Goal: Task Accomplishment & Management: Manage account settings

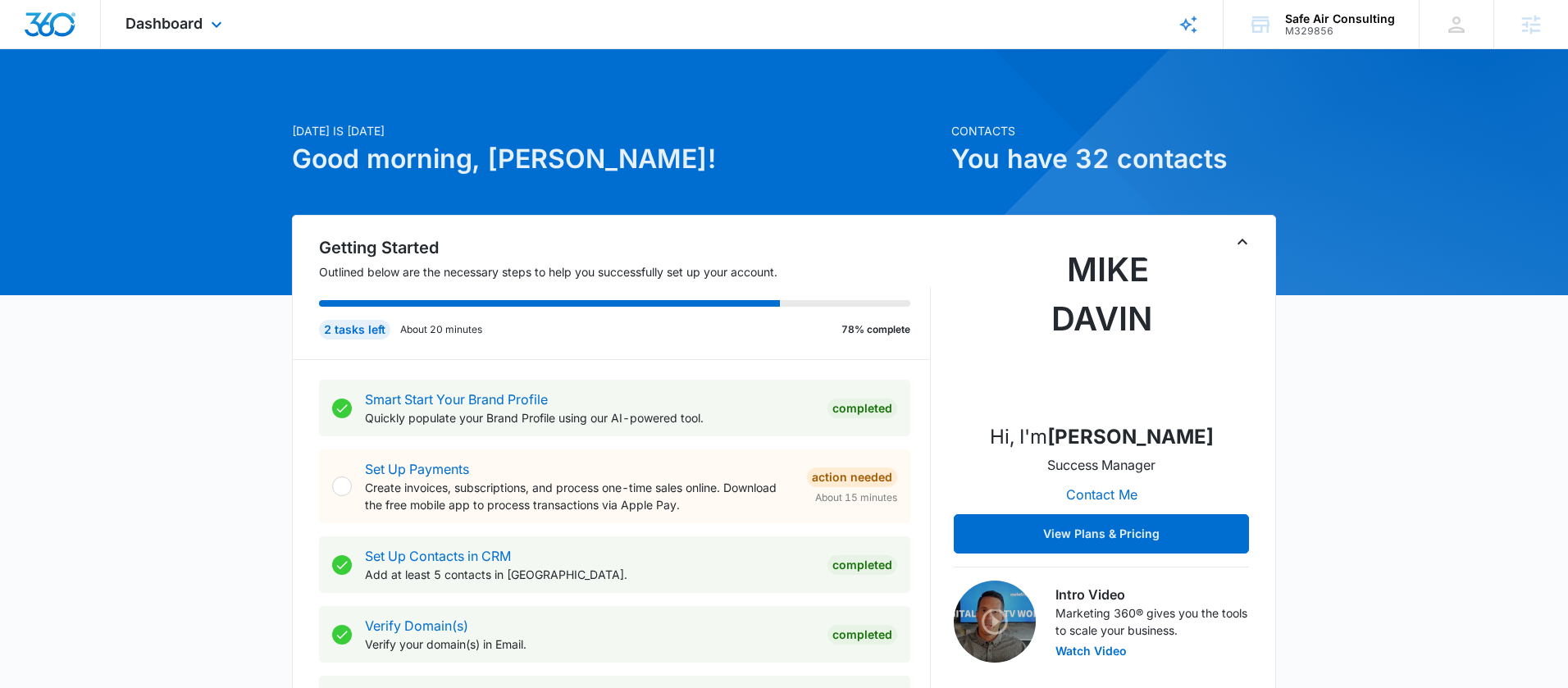
click at [205, 30] on div "Dashboard Apps Reputation Websites Forms CRM Email Social POS Content Ads Intel…" at bounding box center [175, 24] width 150 height 49
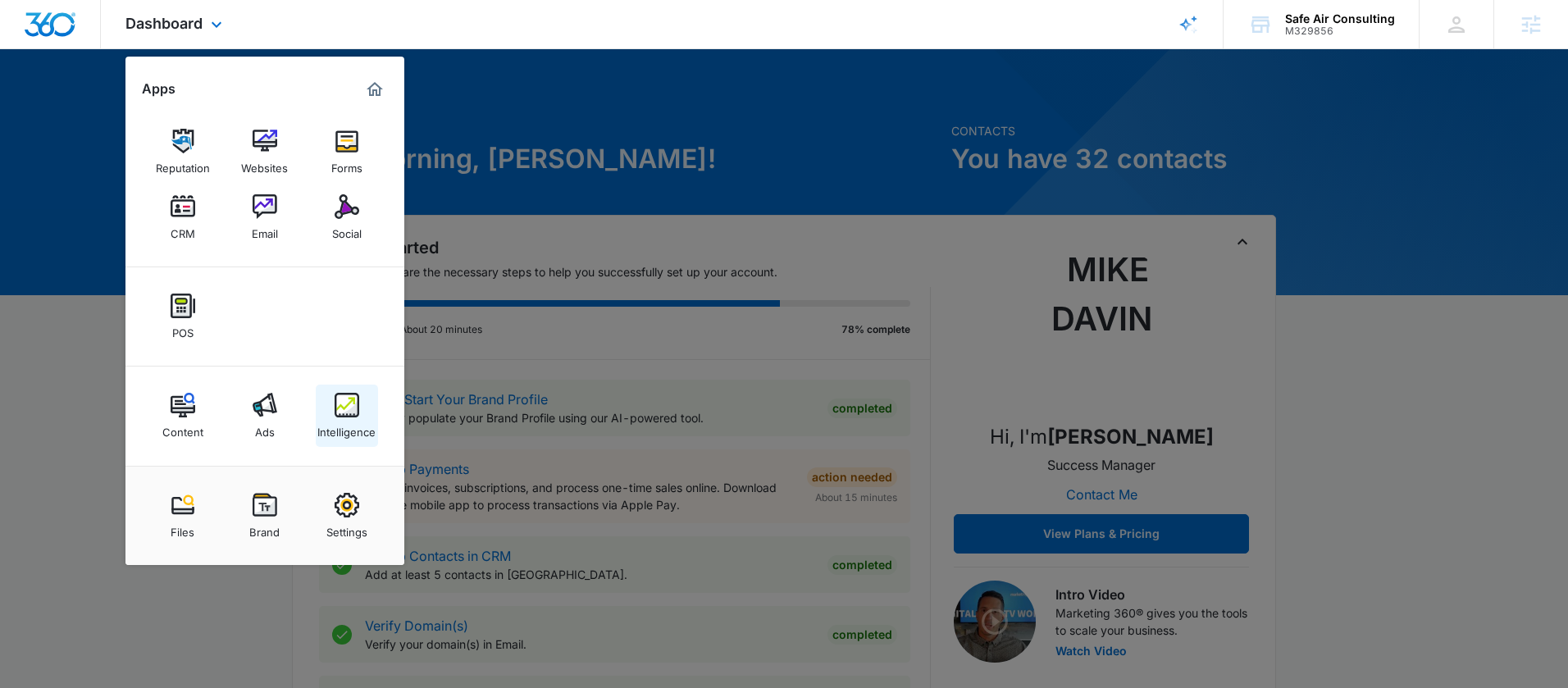
click at [362, 418] on div "Intelligence" at bounding box center [346, 428] width 58 height 22
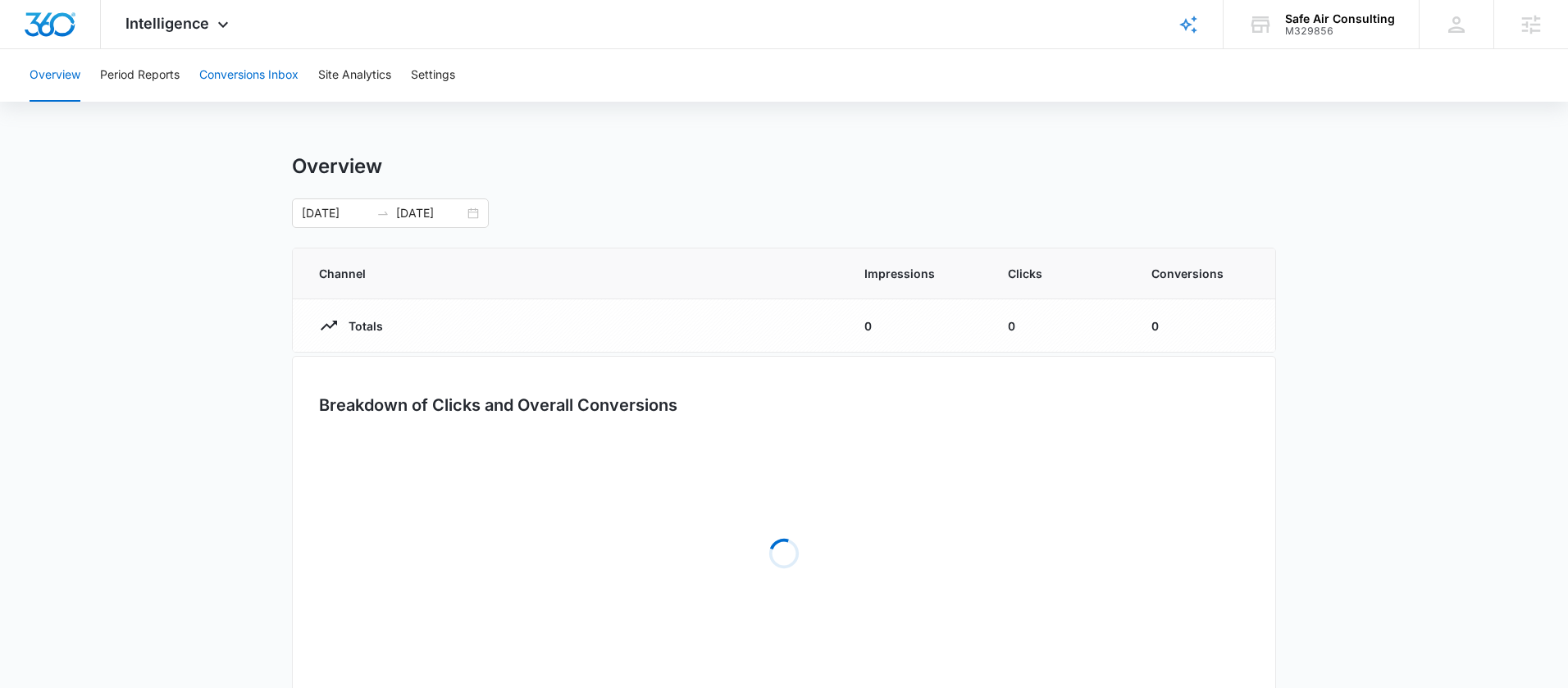
click at [258, 92] on button "Conversions Inbox" at bounding box center [249, 75] width 99 height 52
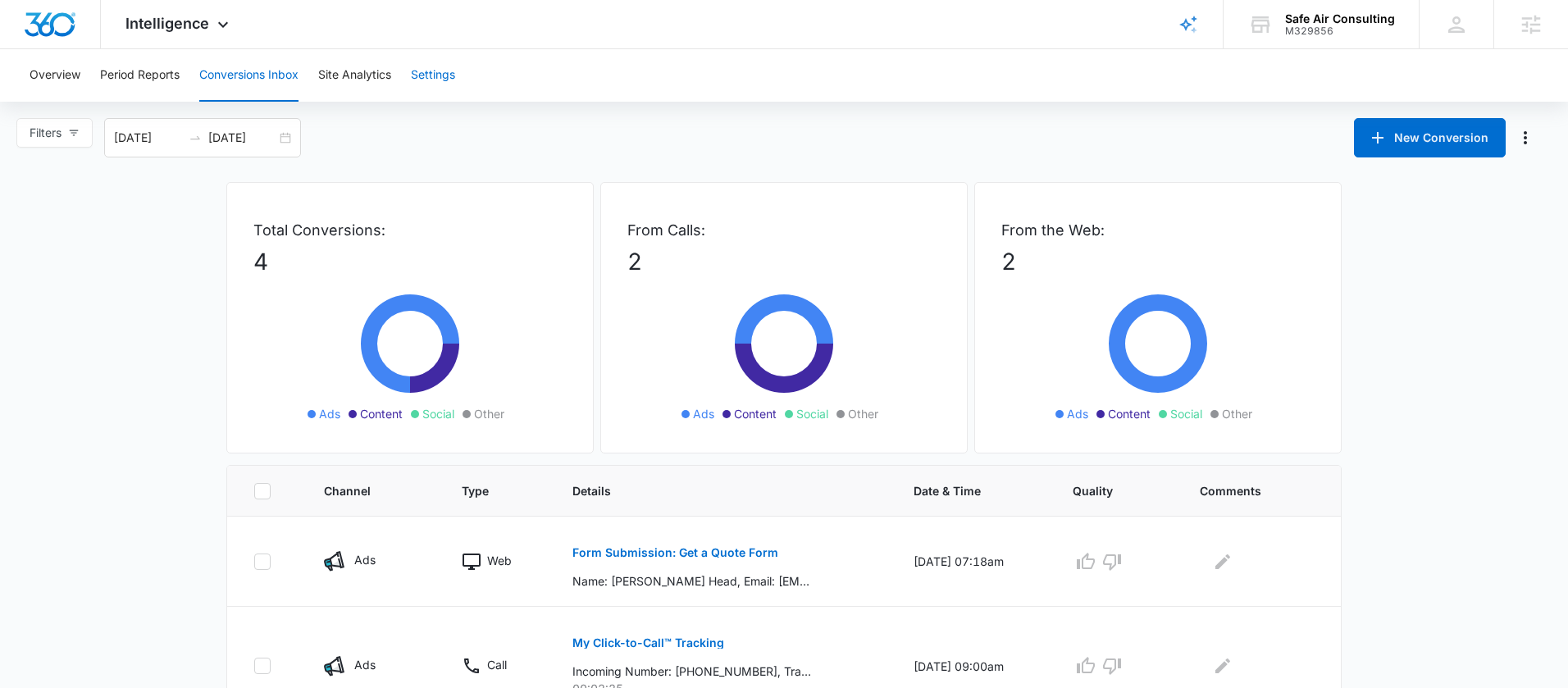
click at [443, 88] on button "Settings" at bounding box center [432, 75] width 44 height 52
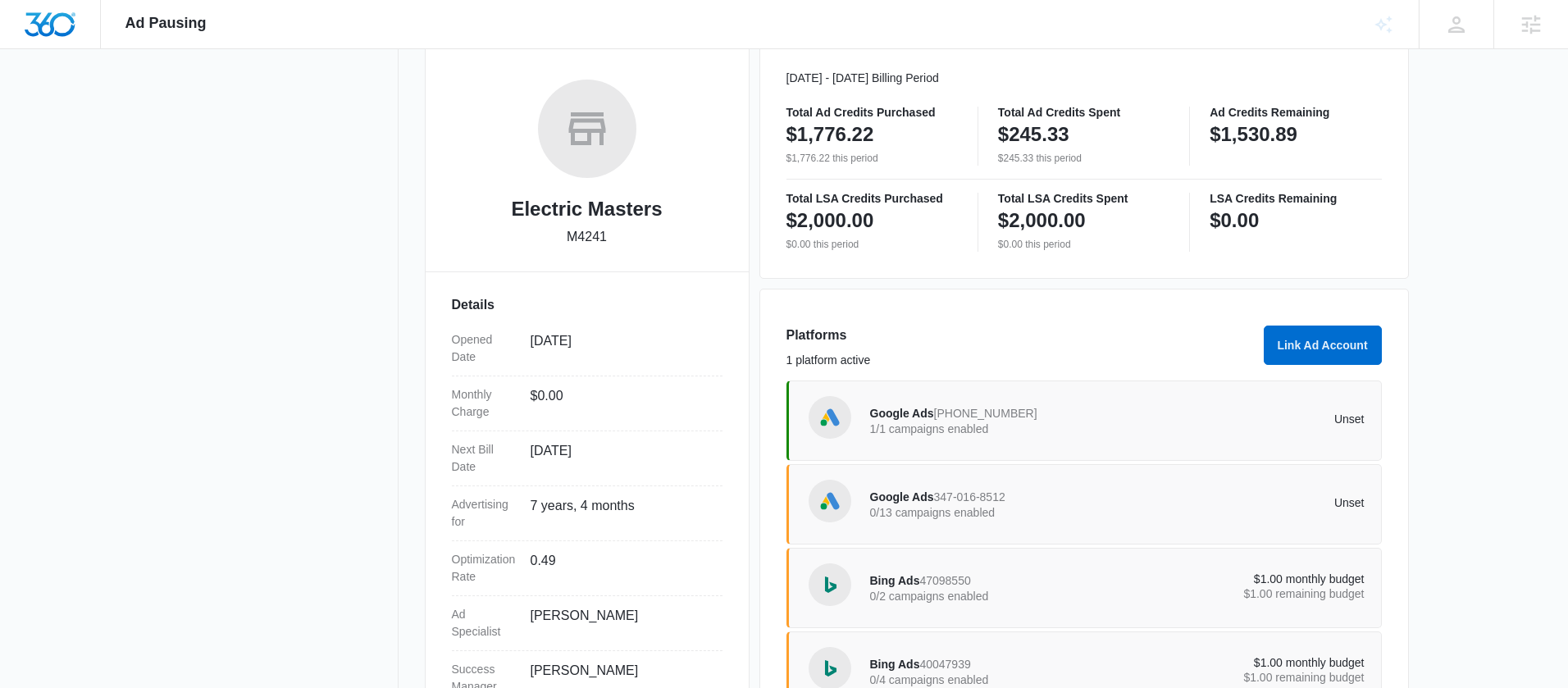
scroll to position [308, 0]
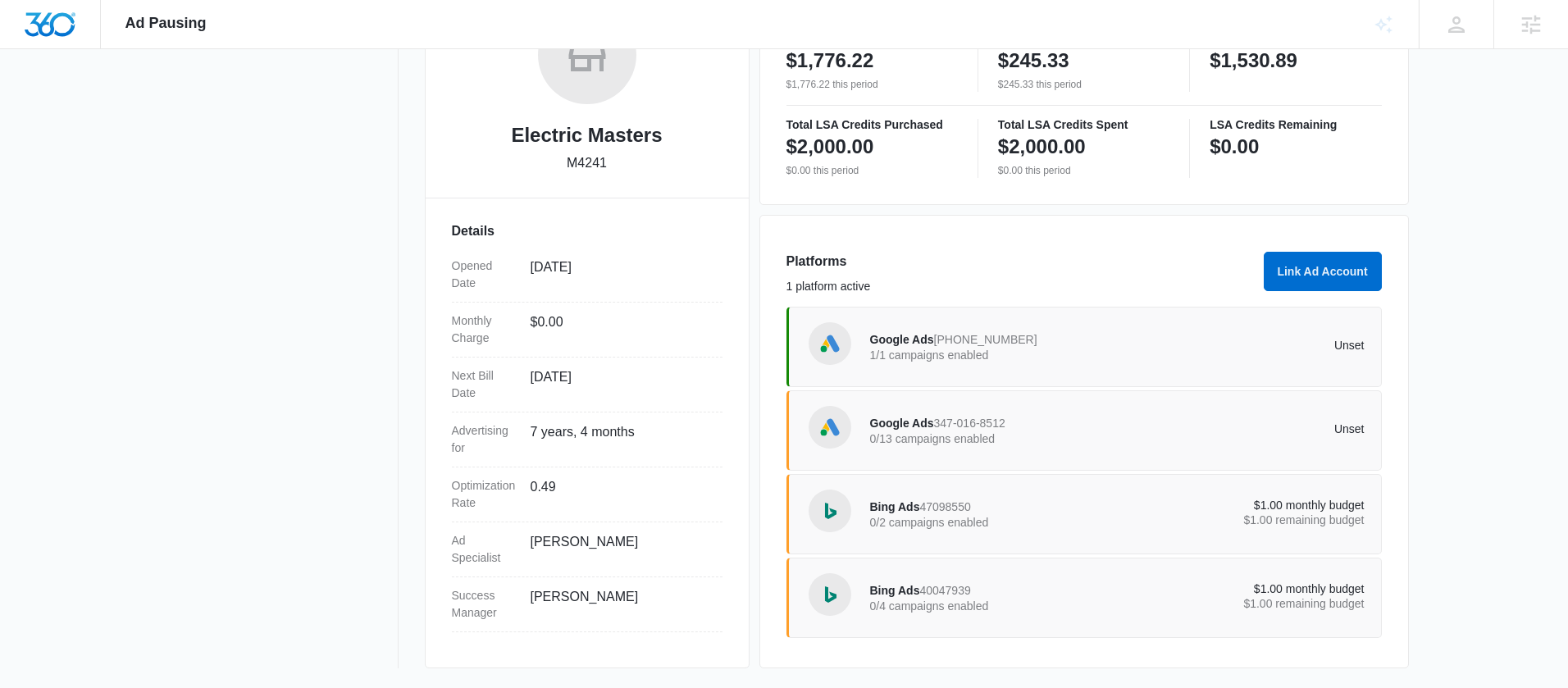
click at [909, 425] on span "Google Ads" at bounding box center [902, 423] width 64 height 13
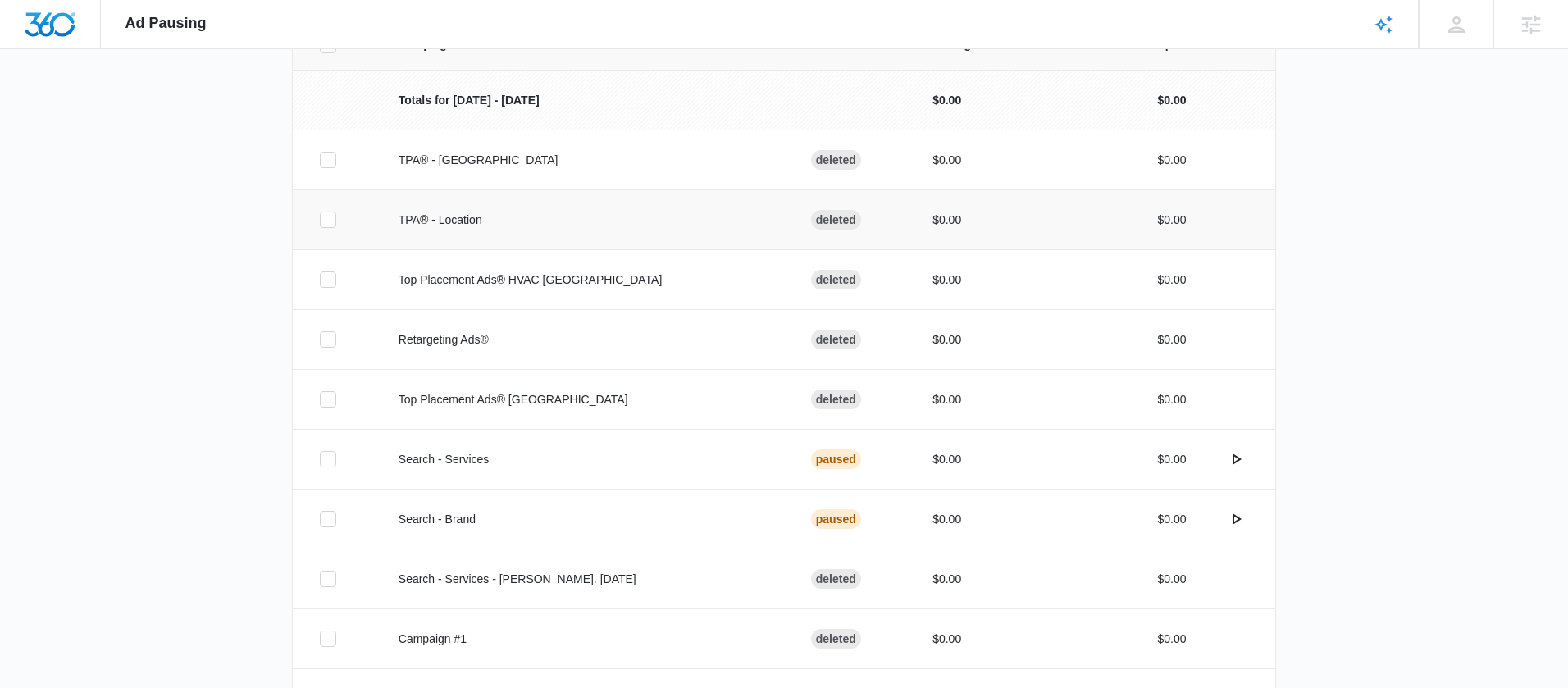
scroll to position [396, 0]
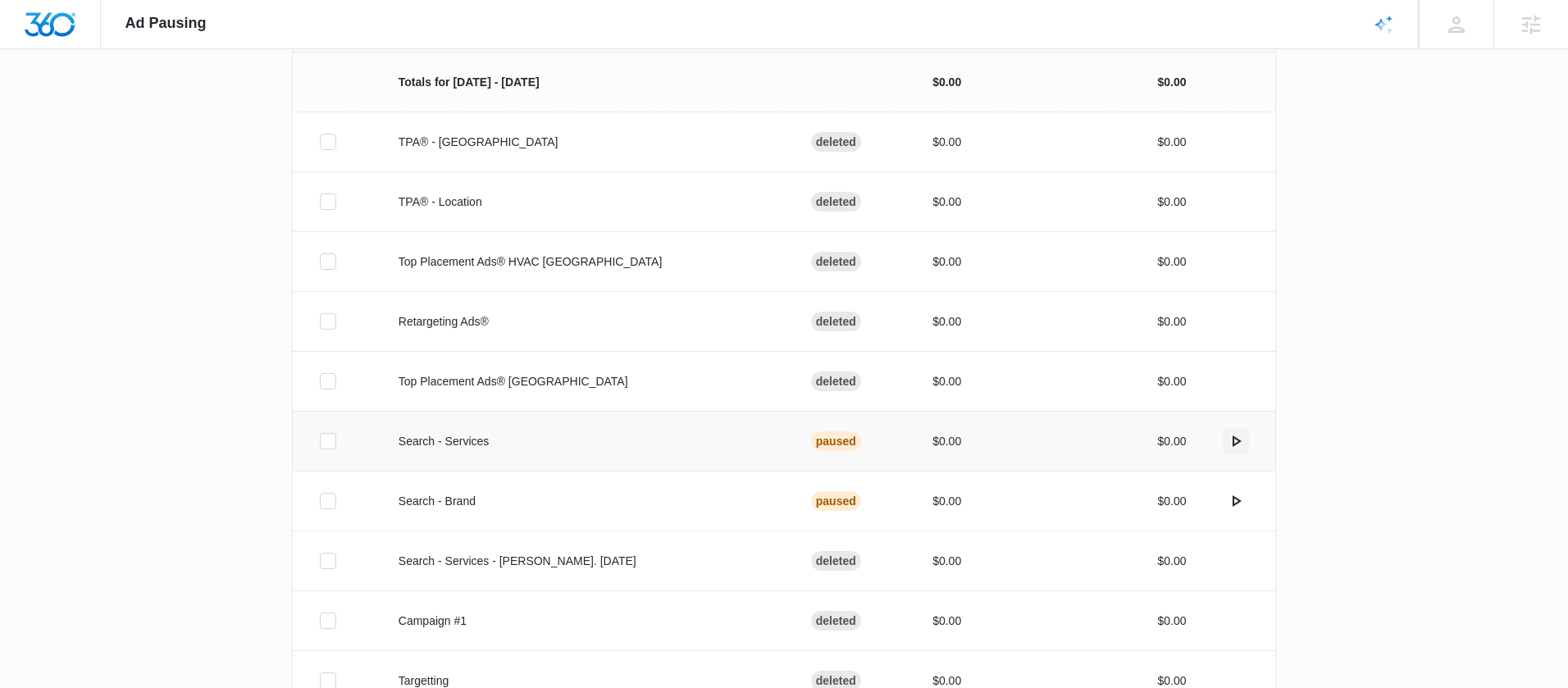
click at [1226, 441] on icon "actions.activate" at bounding box center [1236, 441] width 20 height 20
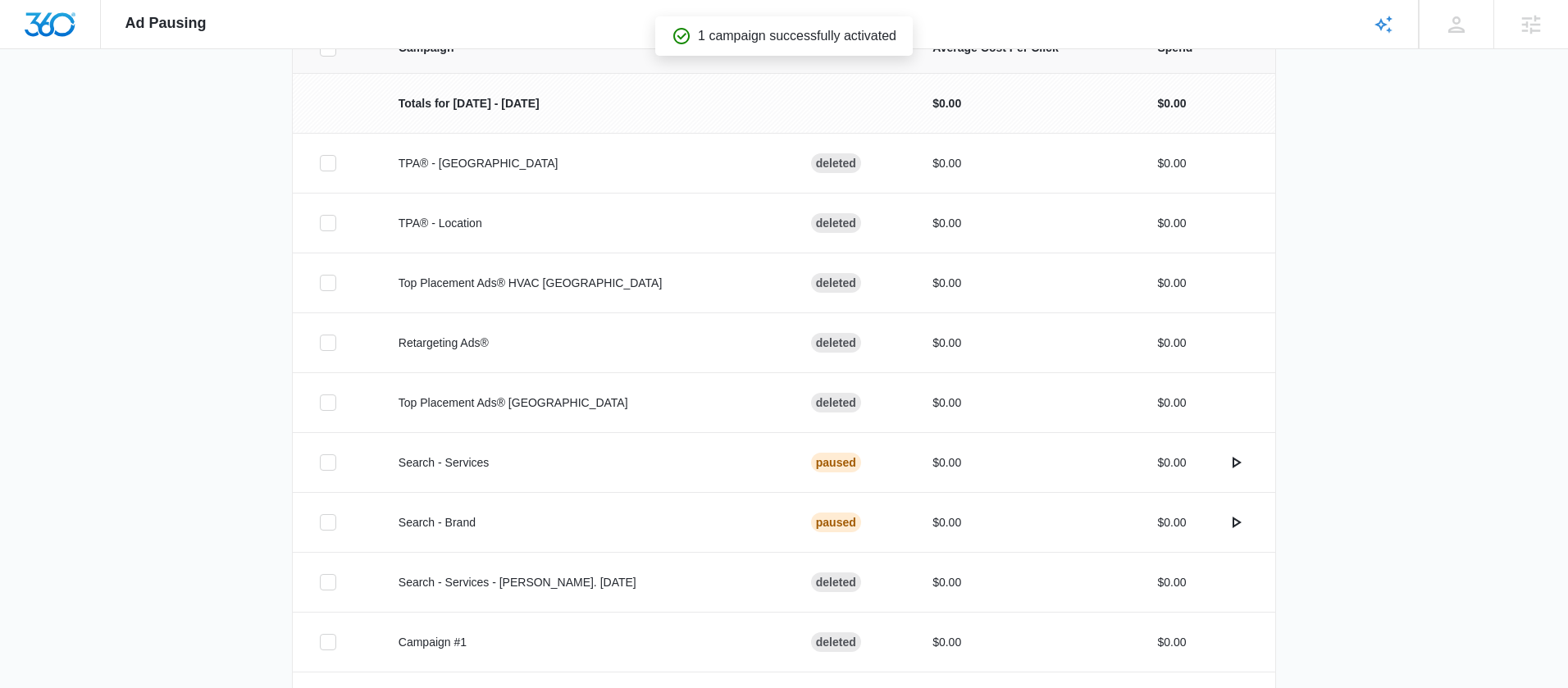
scroll to position [436, 0]
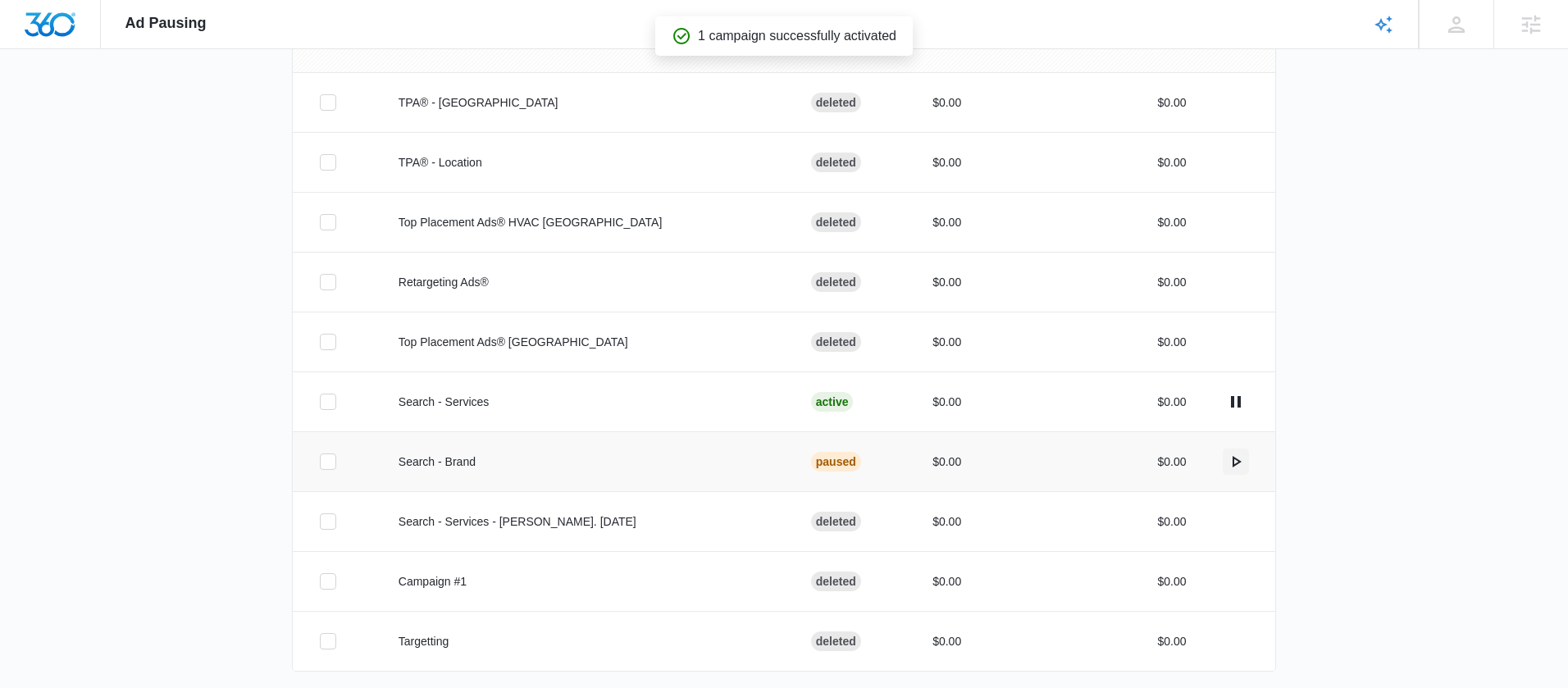
click at [1232, 462] on icon "actions.activate" at bounding box center [1237, 461] width 9 height 11
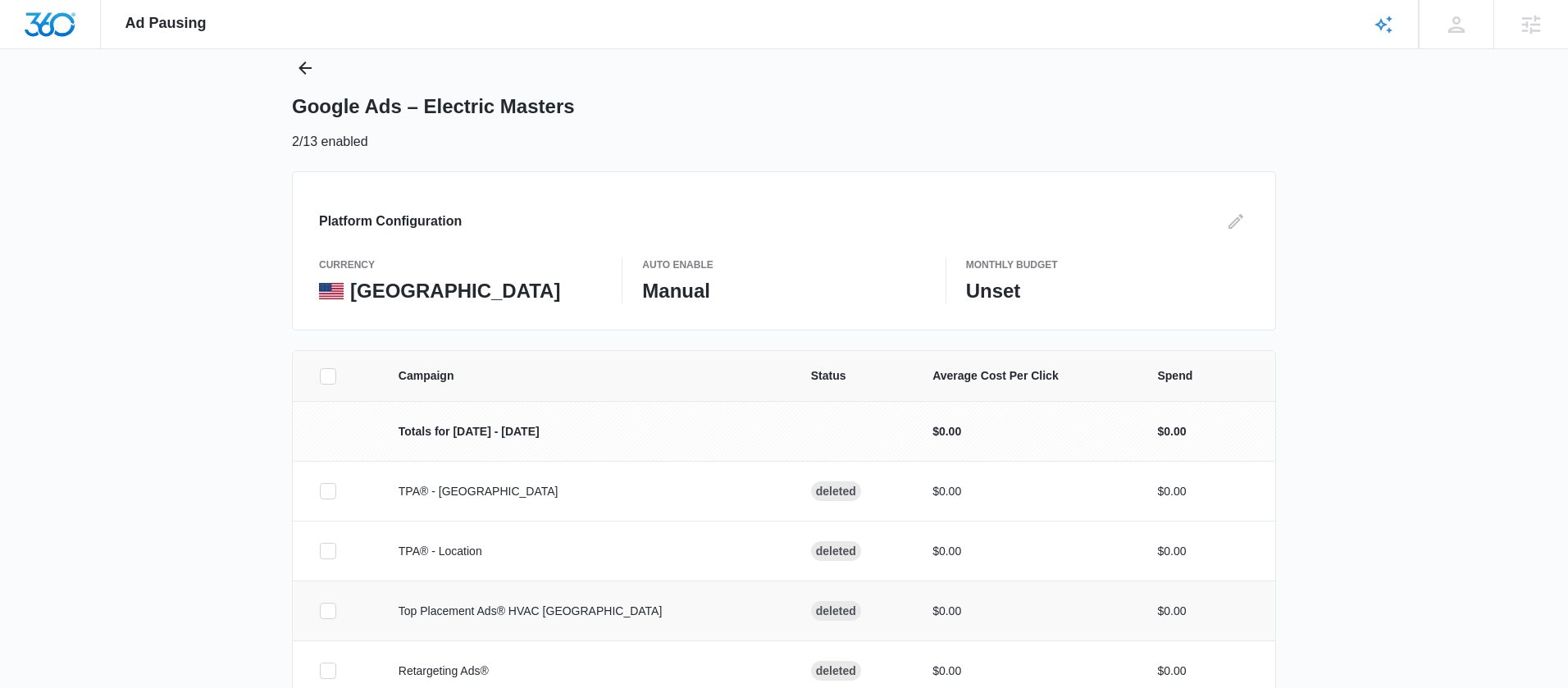
scroll to position [0, 0]
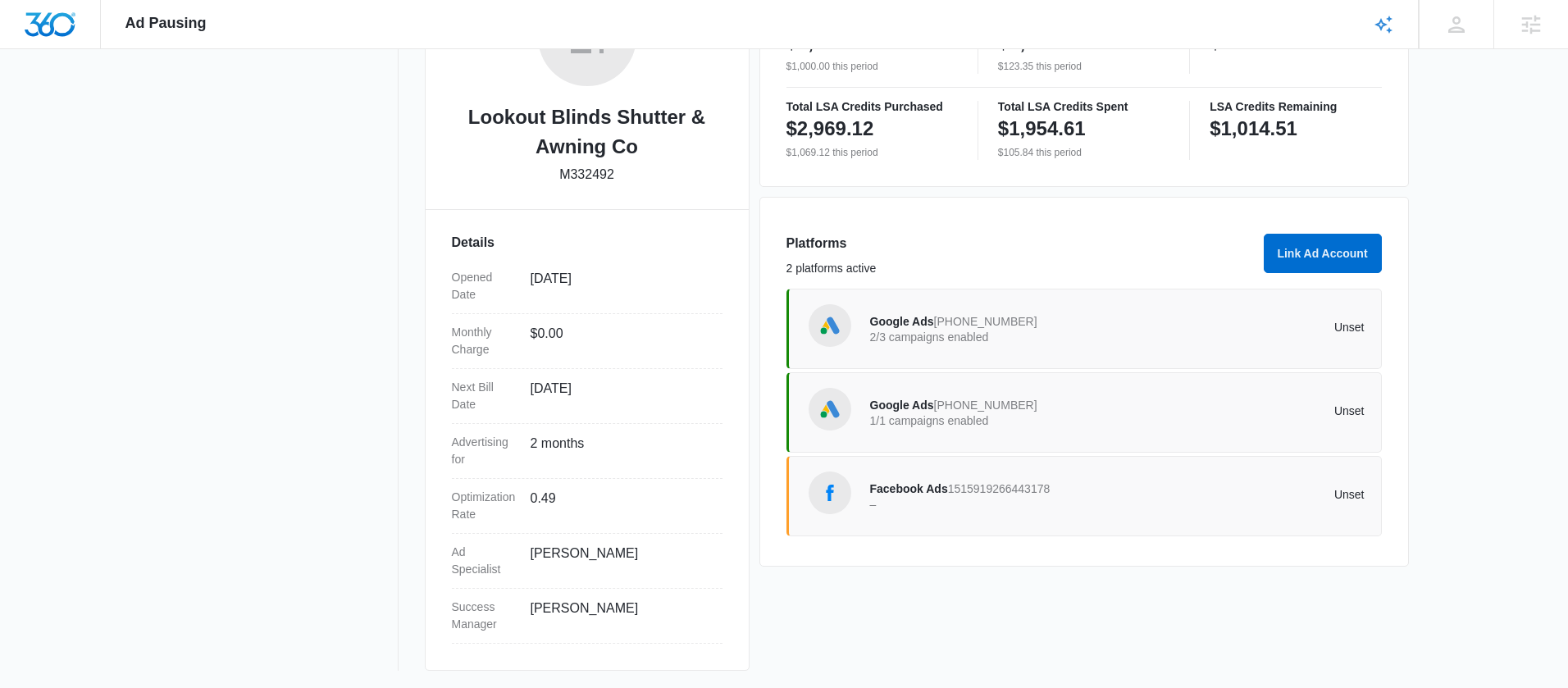
scroll to position [329, 0]
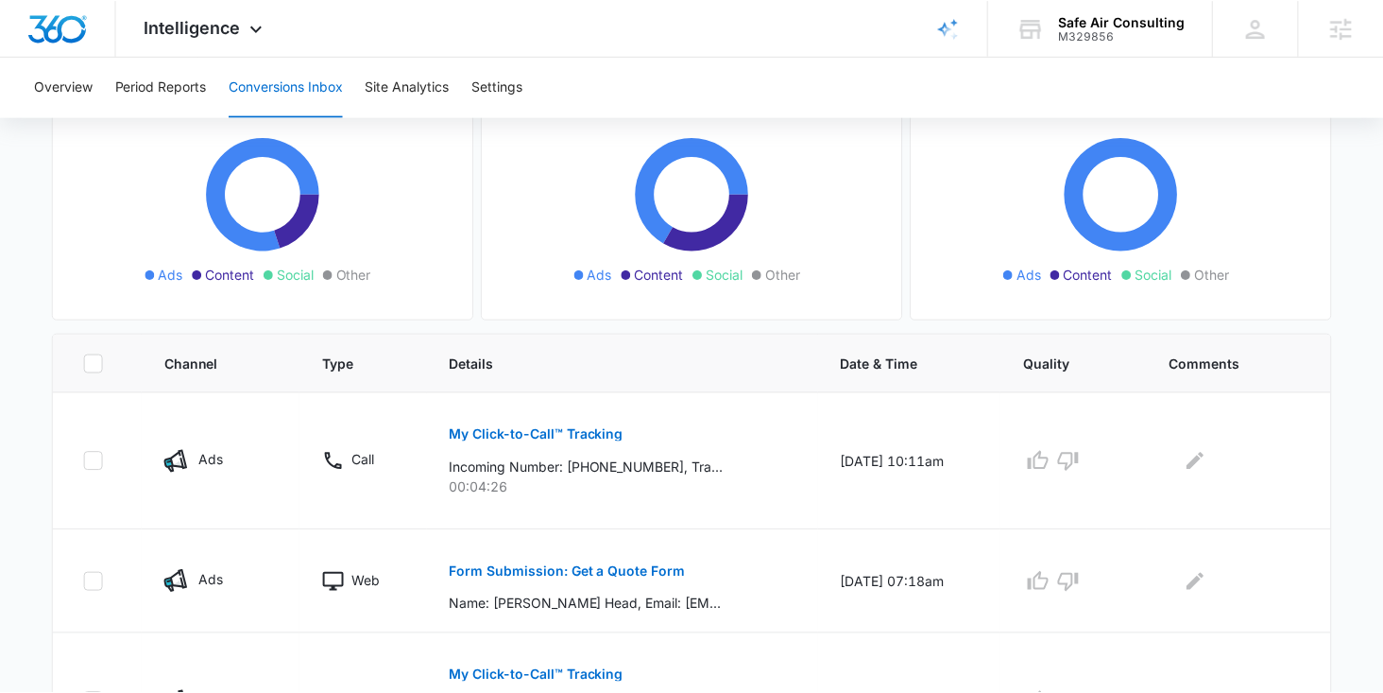
scroll to position [293, 0]
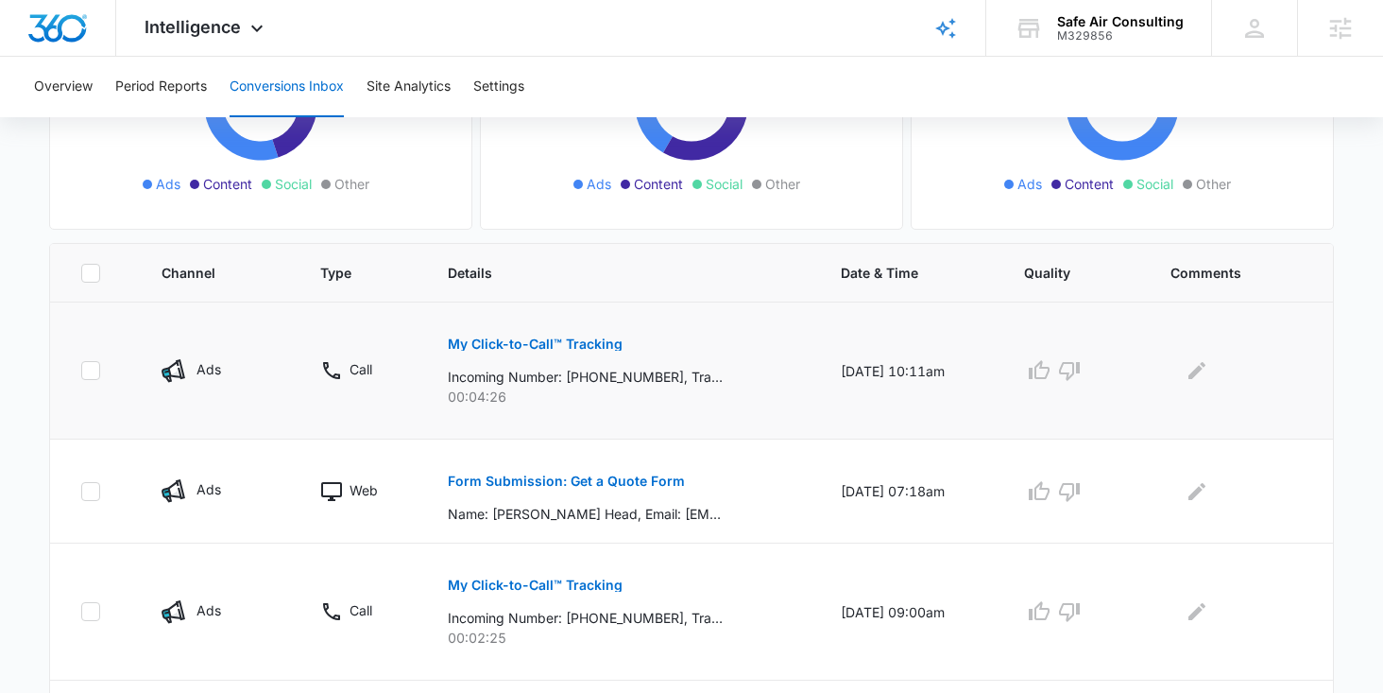
click at [523, 345] on p "My Click-to-Call™ Tracking" at bounding box center [535, 343] width 175 height 13
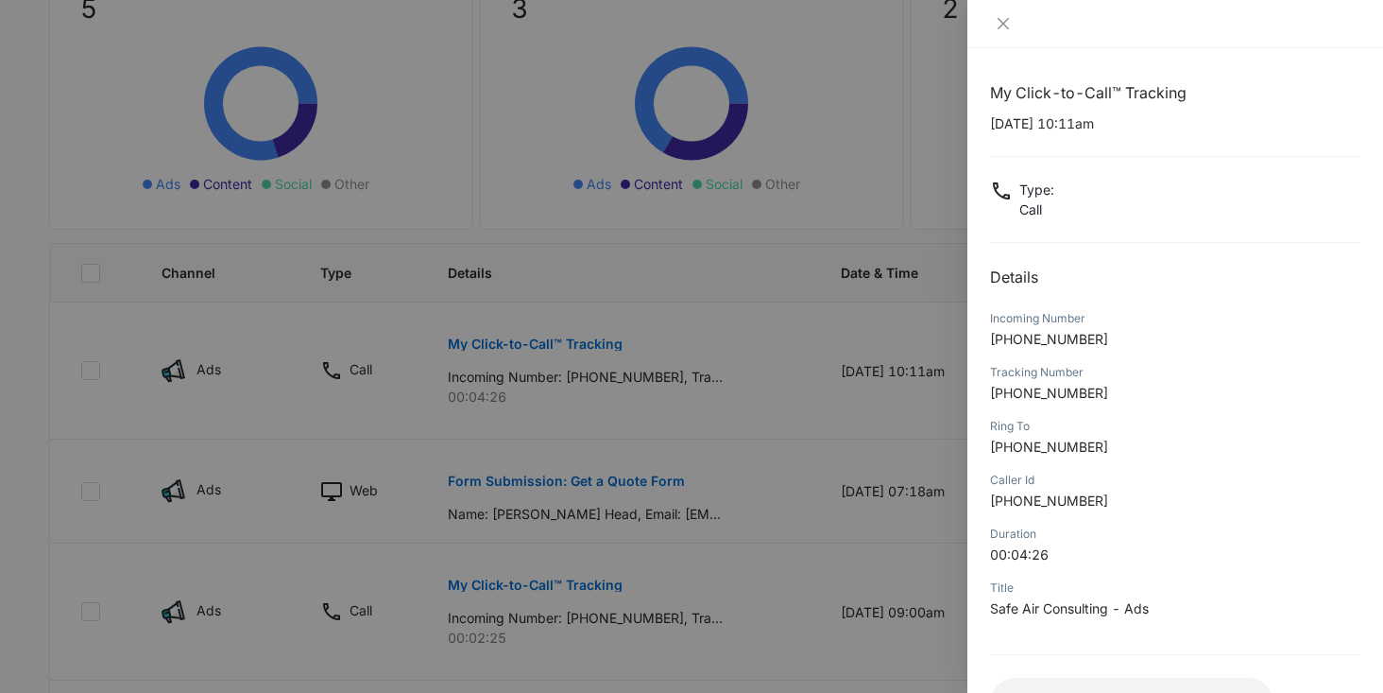
scroll to position [146, 0]
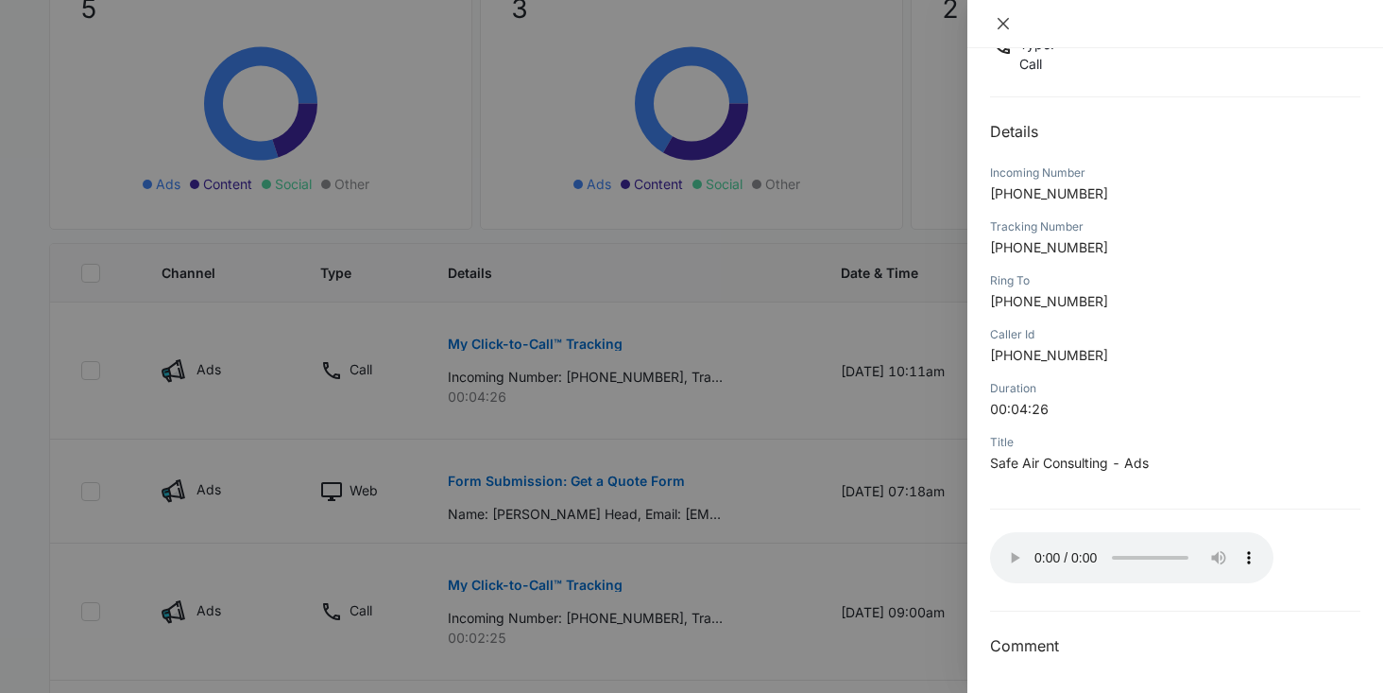
click at [1007, 26] on icon "close" at bounding box center [1003, 23] width 15 height 15
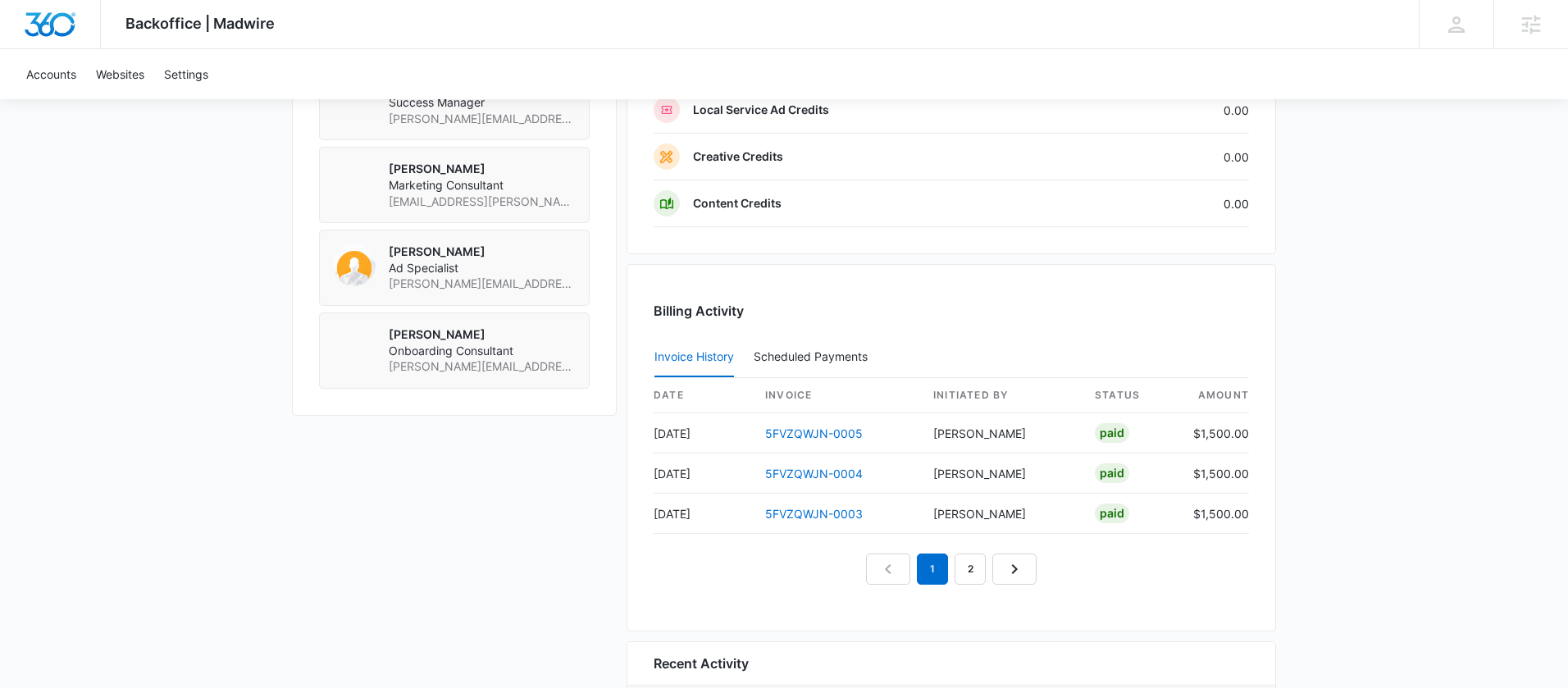
scroll to position [1624, 0]
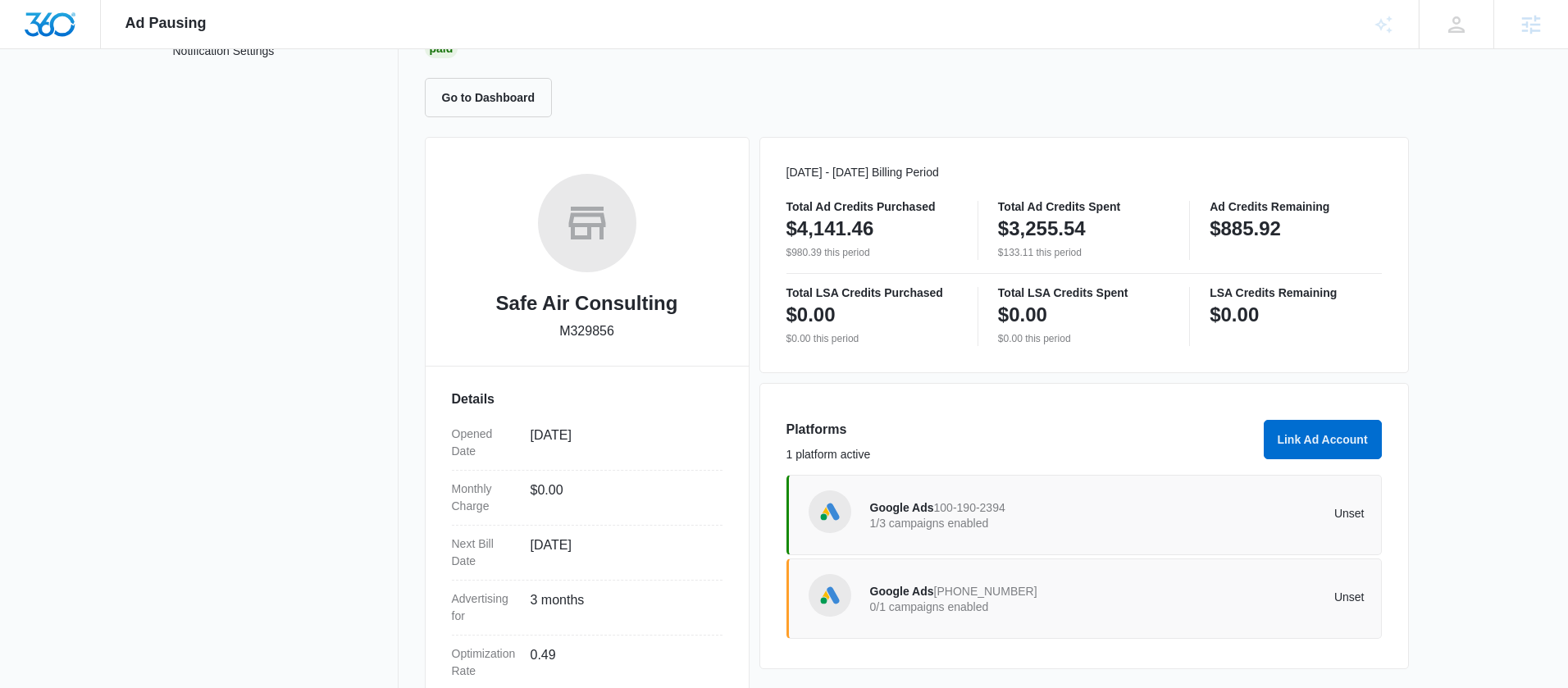
scroll to position [299, 0]
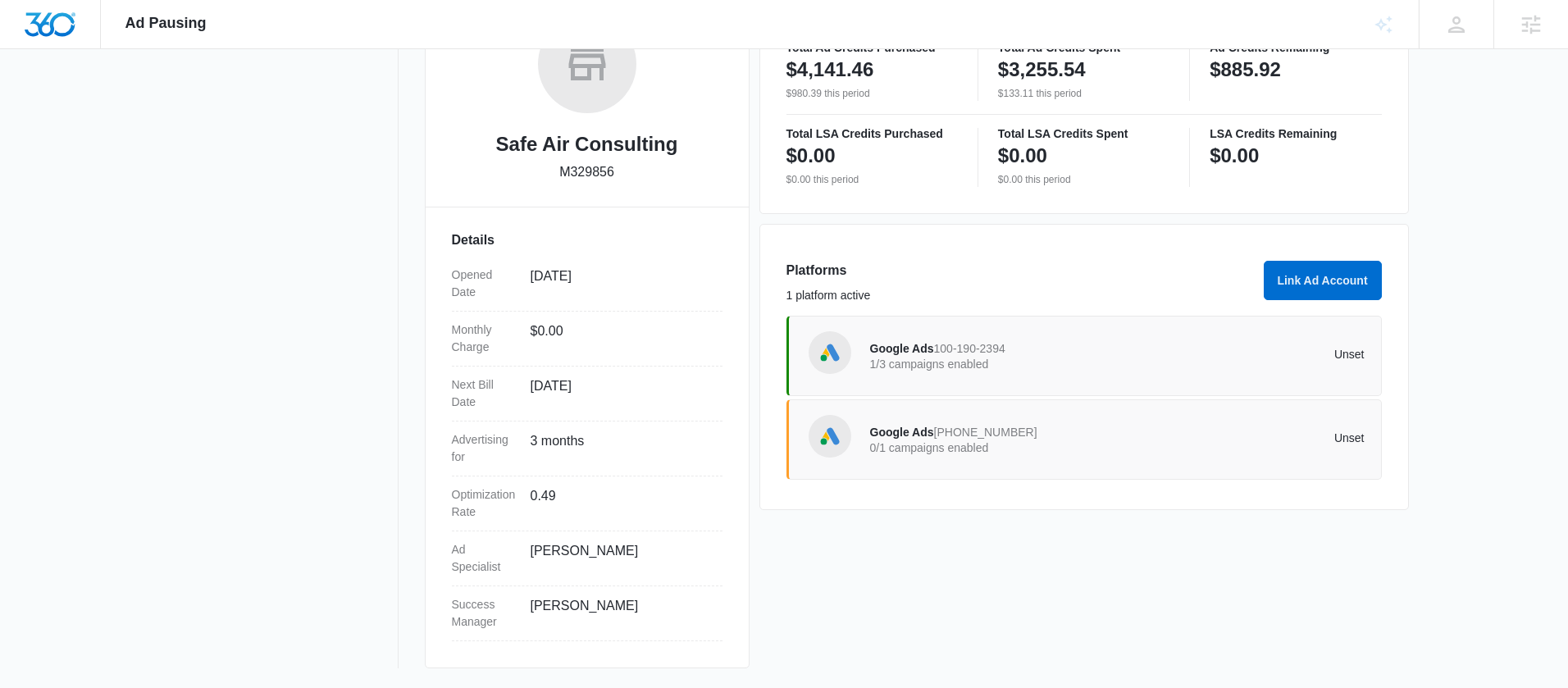
click at [1045, 376] on div "Google Ads 100-190-2394 1/3 campaigns enabled Unset" at bounding box center [1118, 356] width 495 height 46
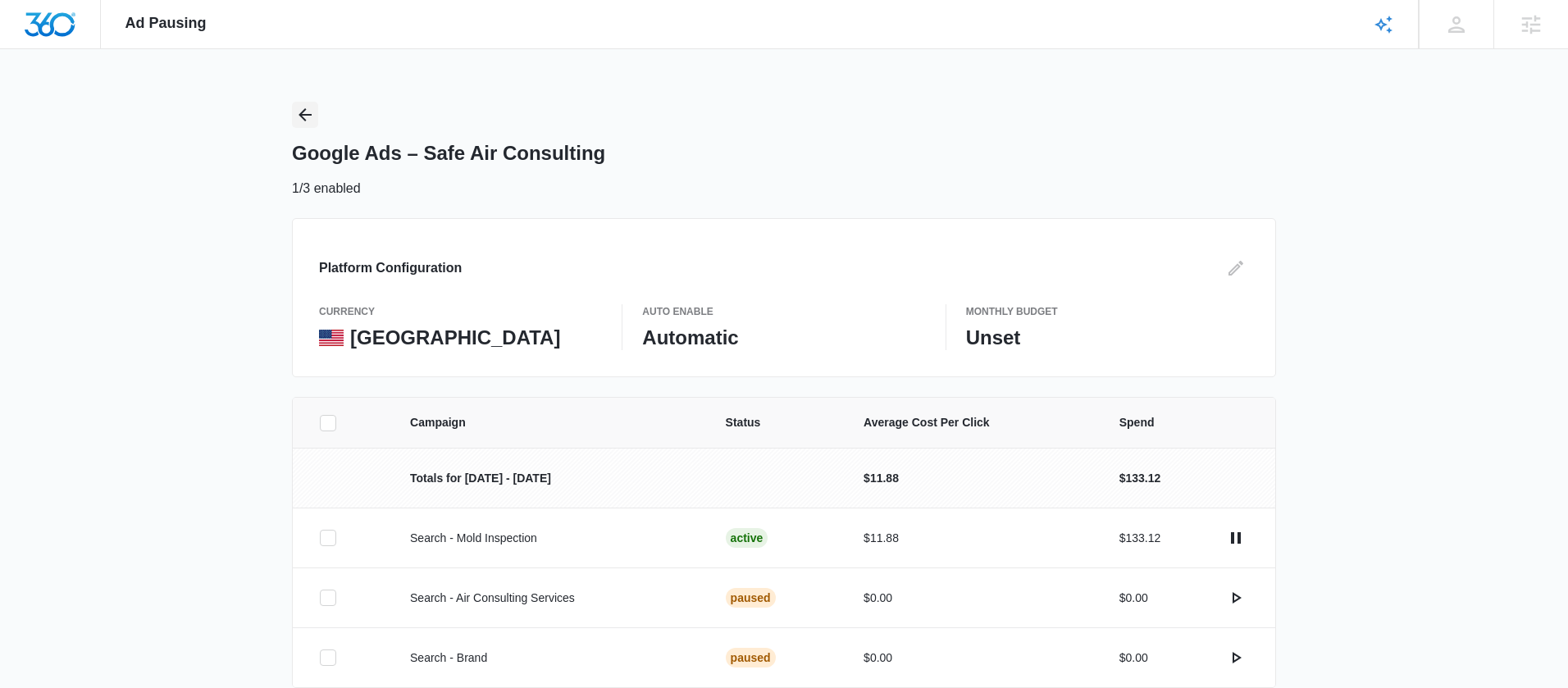
click at [297, 113] on icon "Back" at bounding box center [305, 115] width 20 height 20
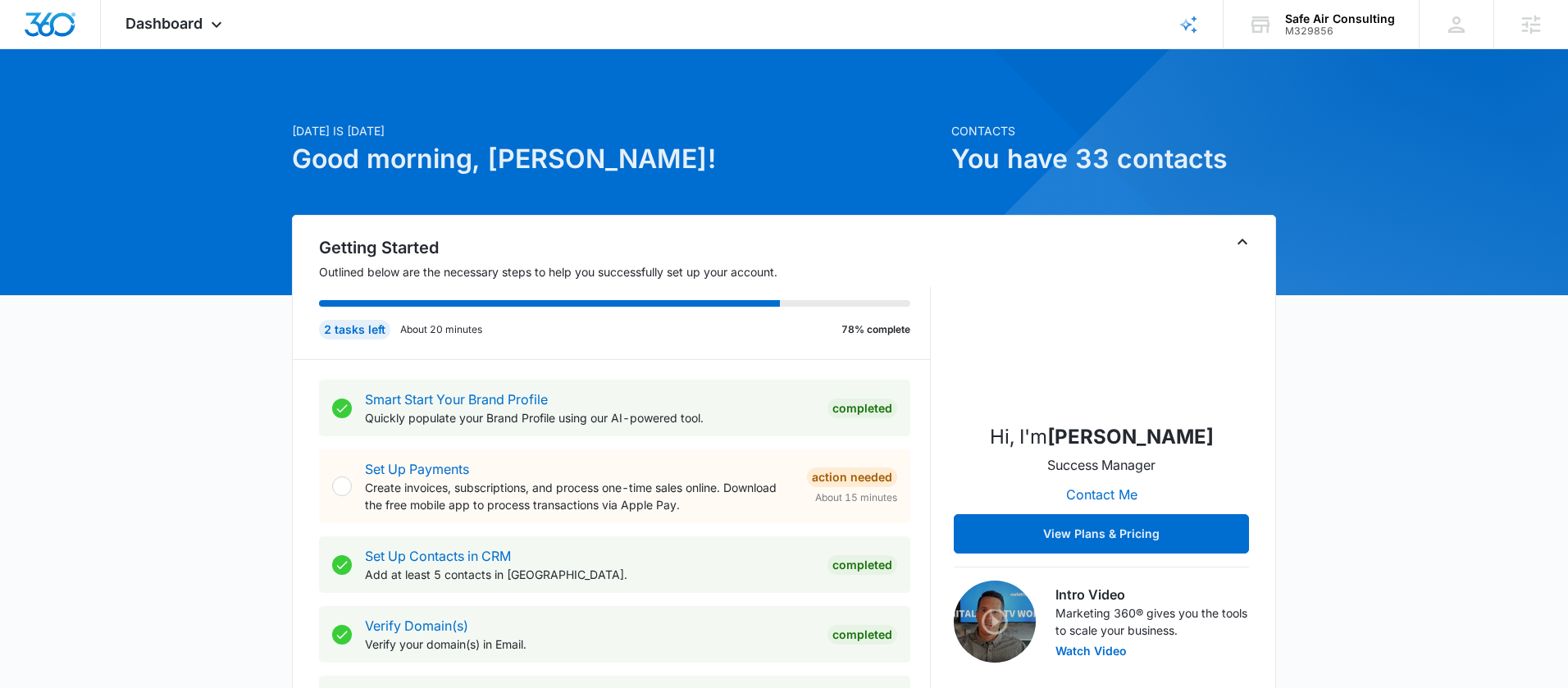
scroll to position [780, 0]
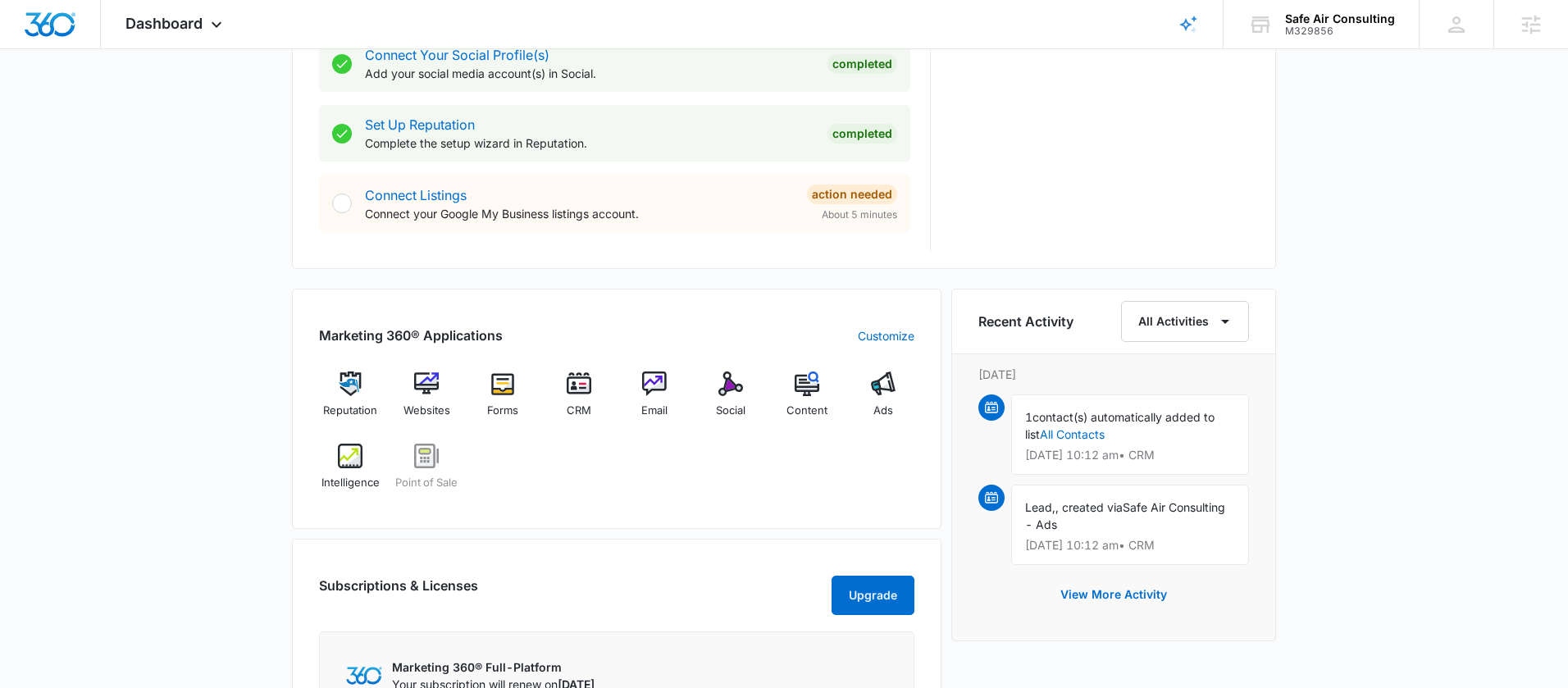
click at [633, 449] on div "Reputation Websites Forms CRM Email Social Content Ads Intelligence Point of Sa…" at bounding box center [617, 436] width 595 height 130
click at [876, 403] on span "Ads" at bounding box center [882, 410] width 20 height 16
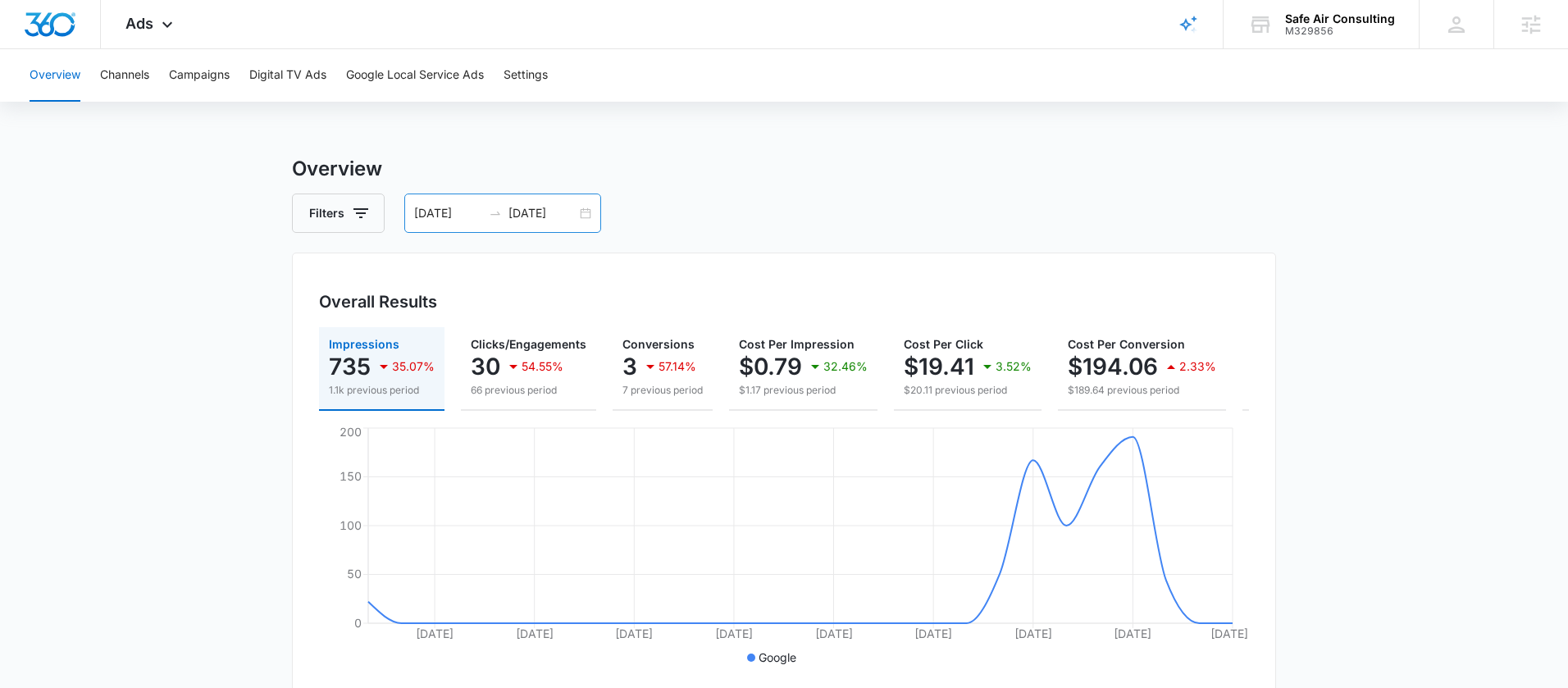
click at [578, 215] on div "08/01/2025 08/27/2025" at bounding box center [502, 213] width 197 height 39
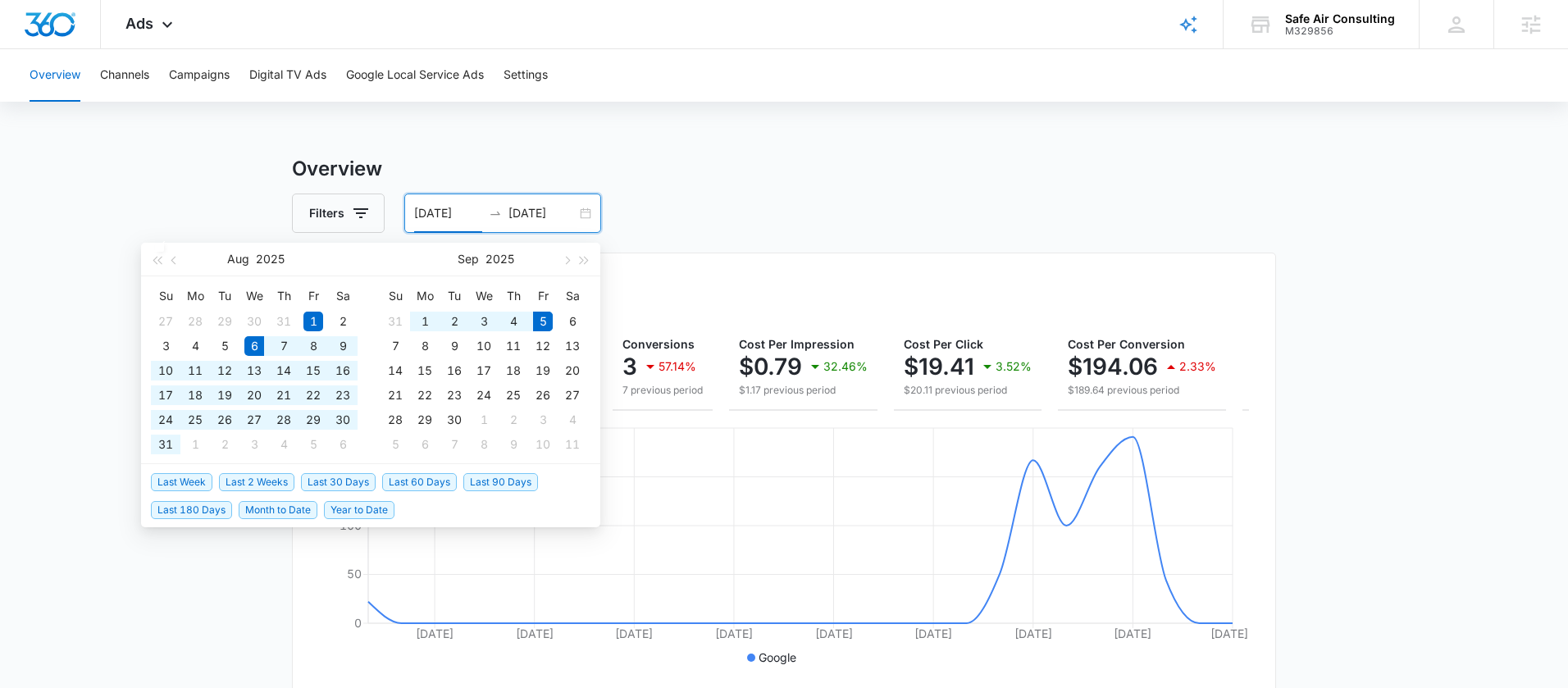
click at [331, 478] on span "Last 30 Days" at bounding box center [338, 482] width 75 height 18
type input "08/06/2025"
type input "09/05/2025"
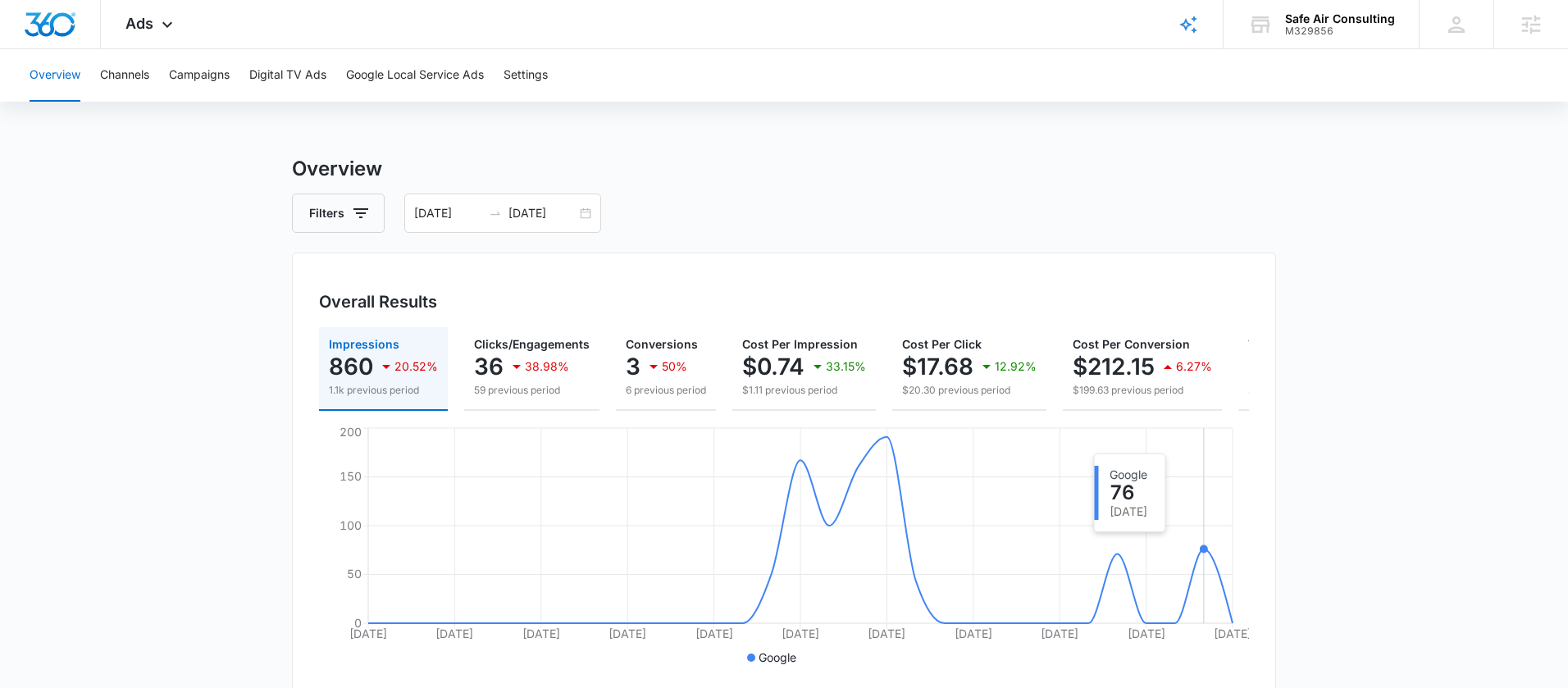
click at [1210, 541] on icon "Aug 6 Aug 9 Aug 12 Aug 15 Aug 18 Aug 21 Aug 24 Aug 27 Aug 30 Sep 2 Sep 5 0 50 1…" at bounding box center [784, 547] width 930 height 246
click at [665, 366] on p "50%" at bounding box center [674, 366] width 25 height 11
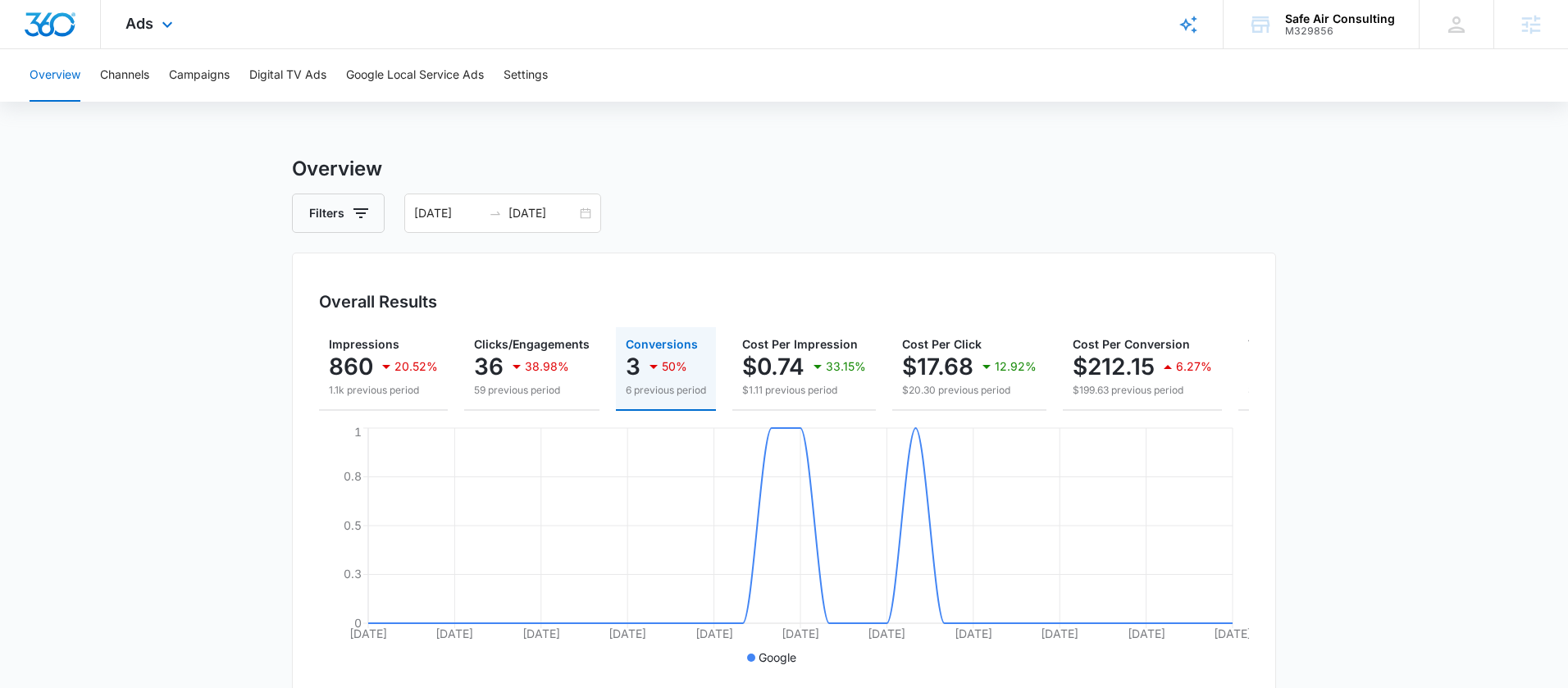
click at [183, 28] on div "Ads Apps Reputation Websites Forms CRM Email Social POS Content Ads Intelligenc…" at bounding box center [151, 24] width 101 height 49
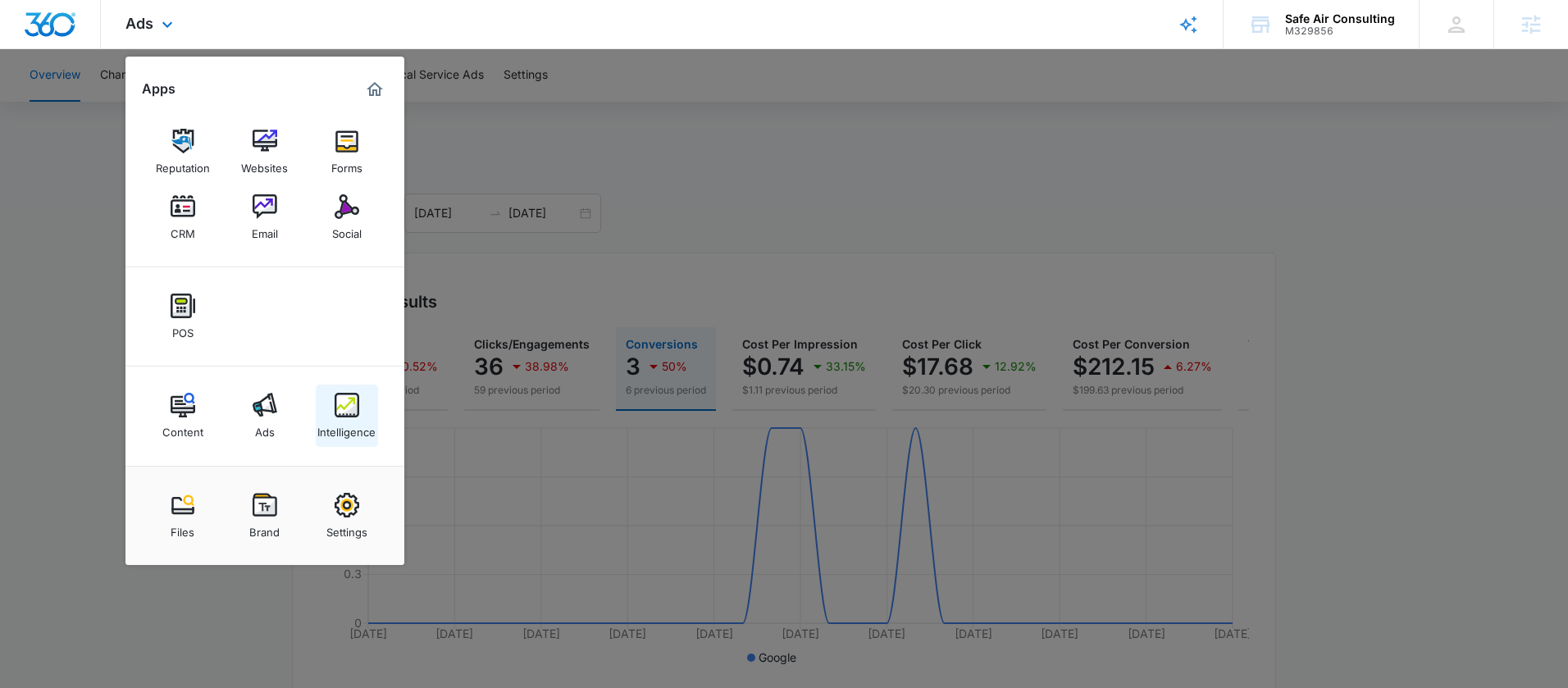
click at [338, 395] on img at bounding box center [347, 405] width 24 height 24
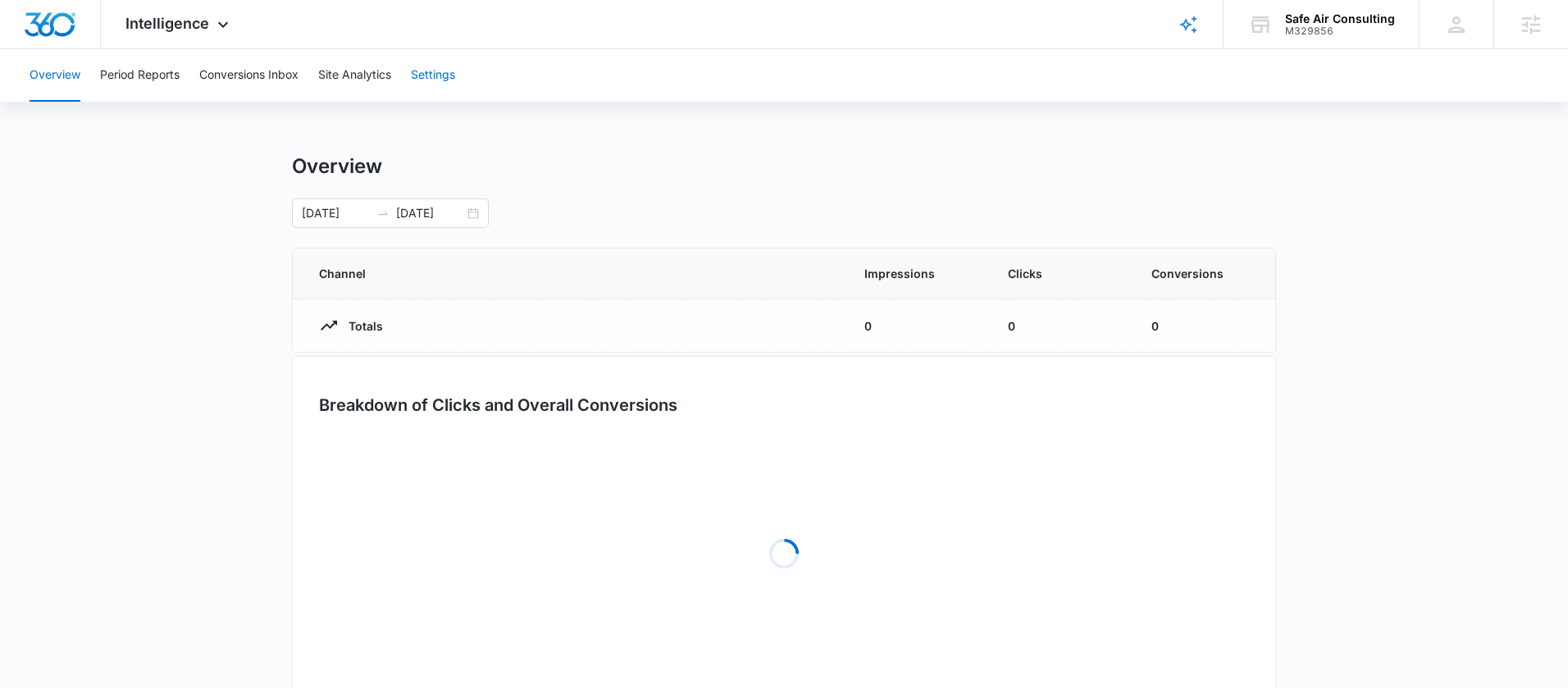
click at [436, 96] on button "Settings" at bounding box center [432, 75] width 44 height 52
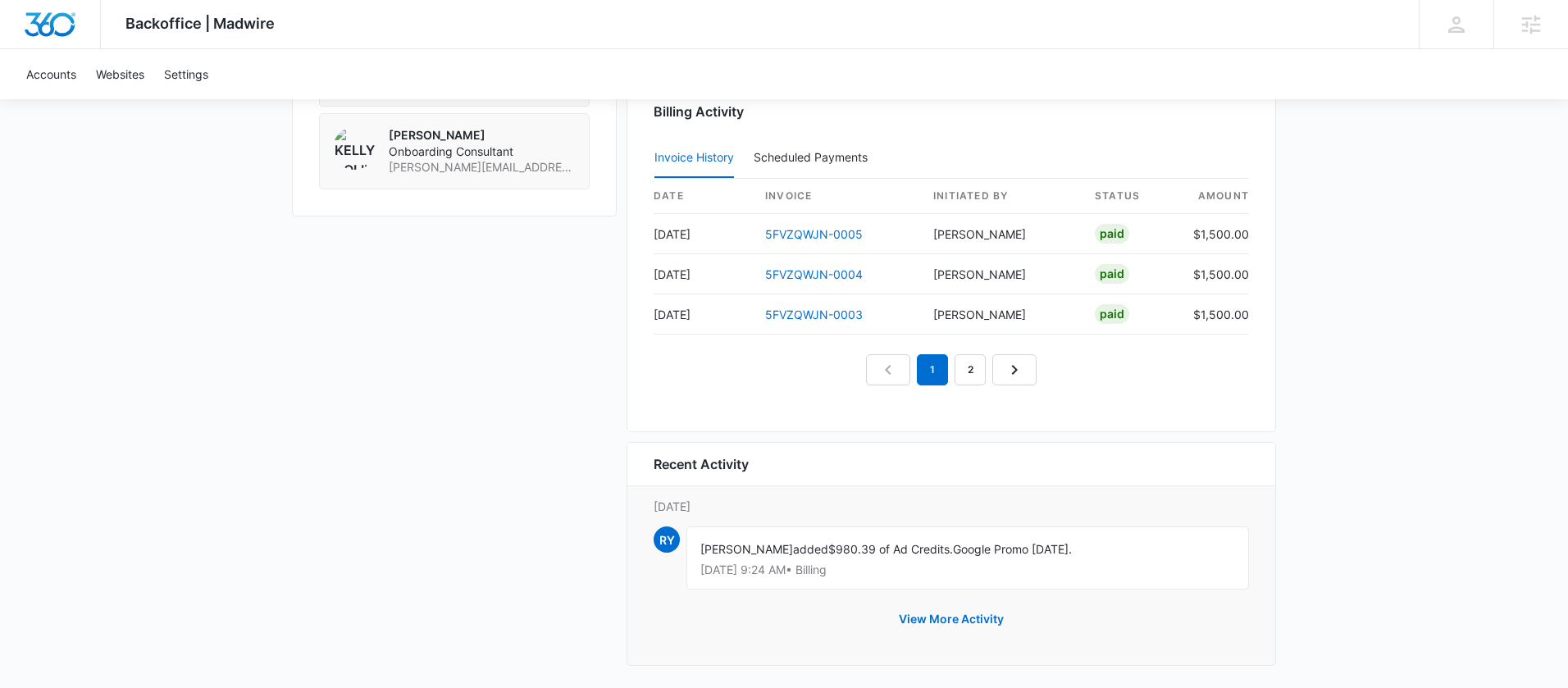
scroll to position [1624, 0]
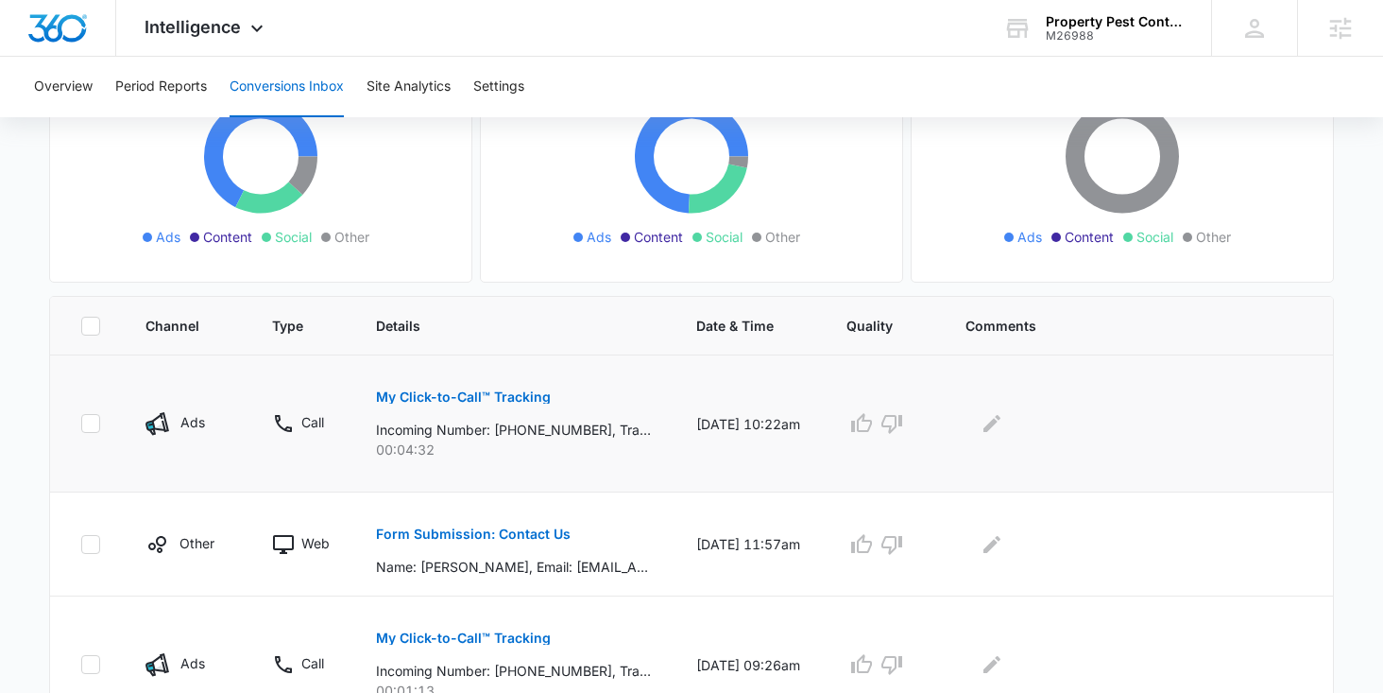
scroll to position [256, 0]
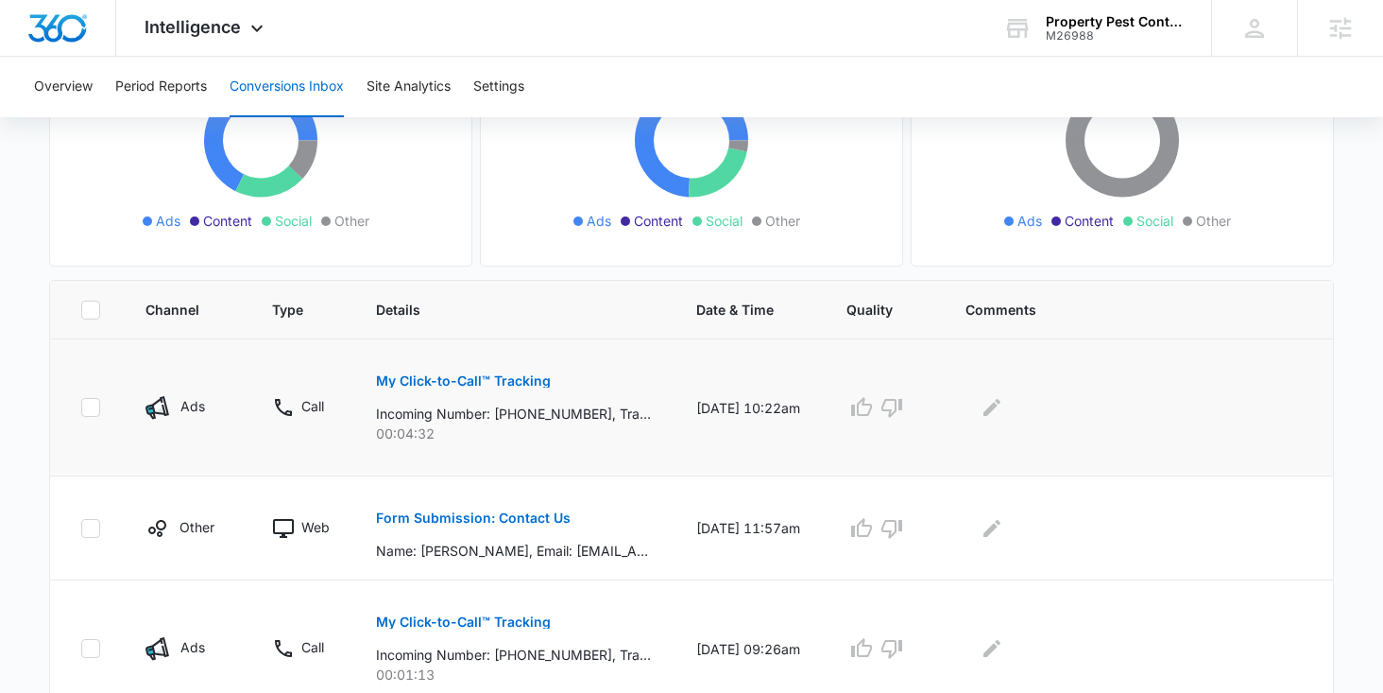
click at [517, 385] on p "My Click-to-Call™ Tracking" at bounding box center [463, 380] width 175 height 13
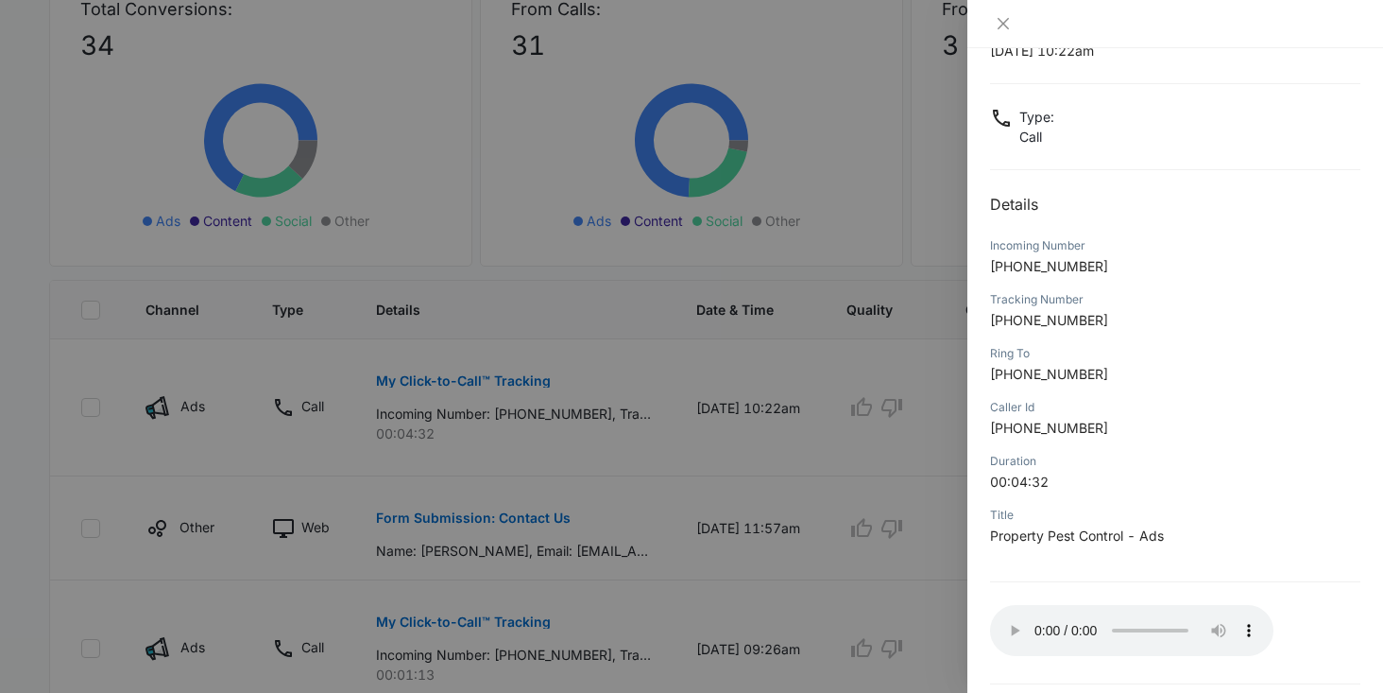
scroll to position [146, 0]
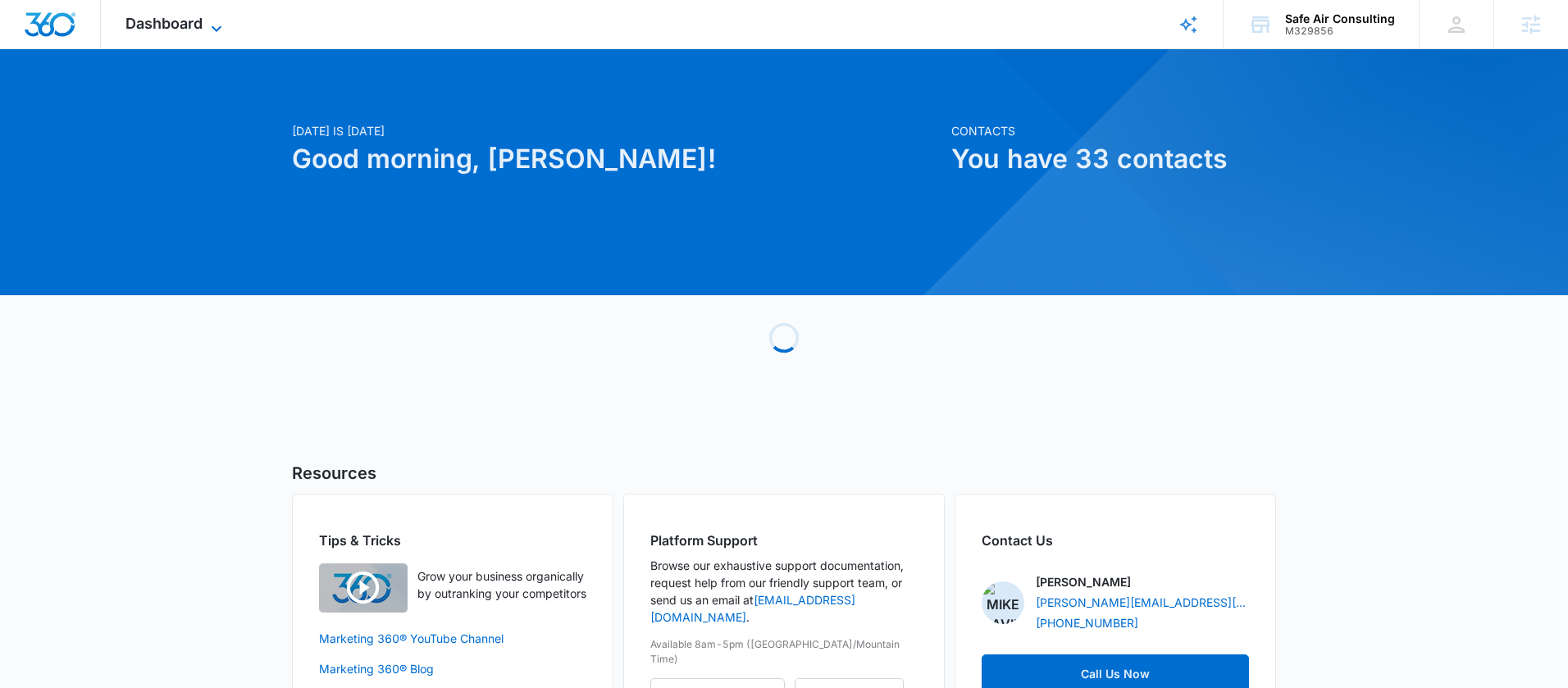
click at [200, 30] on span "Dashboard" at bounding box center [164, 23] width 77 height 17
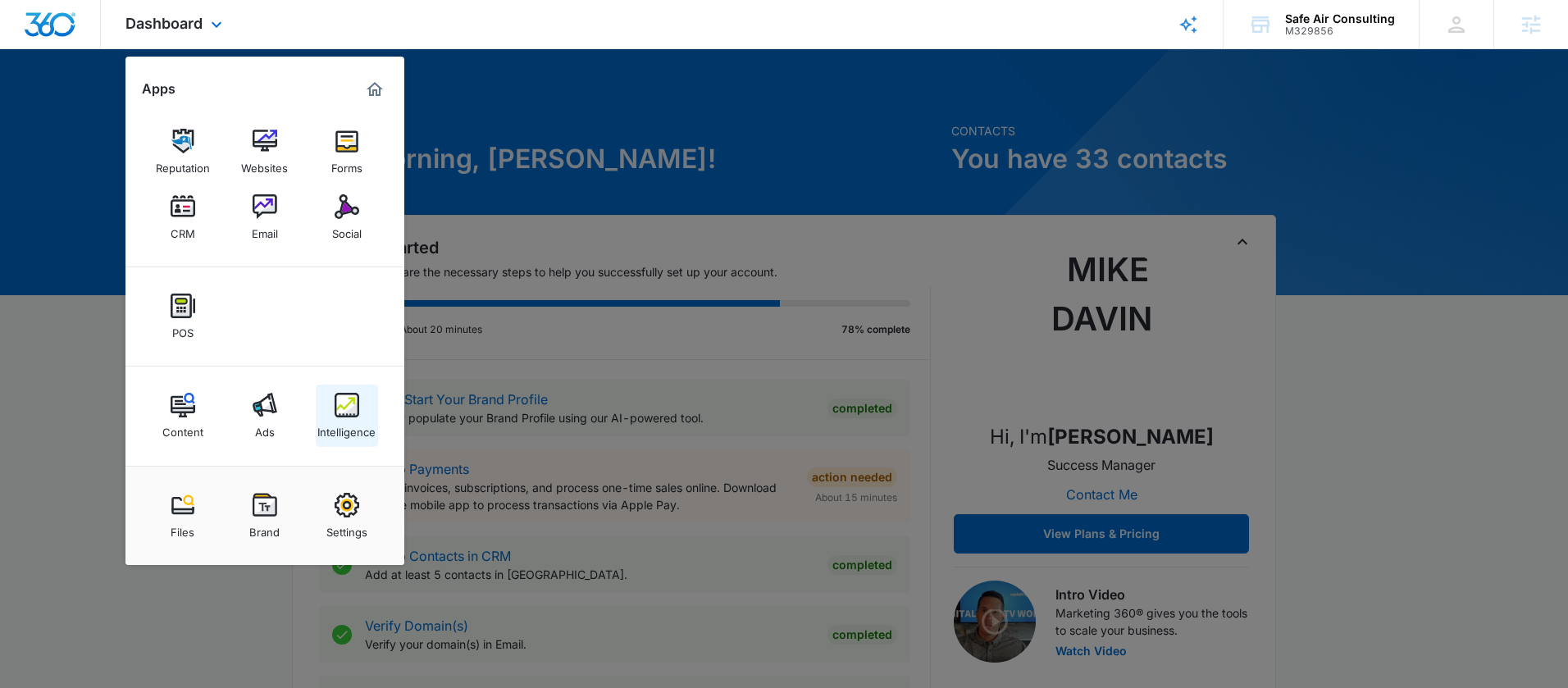
click at [332, 423] on div "Intelligence" at bounding box center [346, 428] width 58 height 22
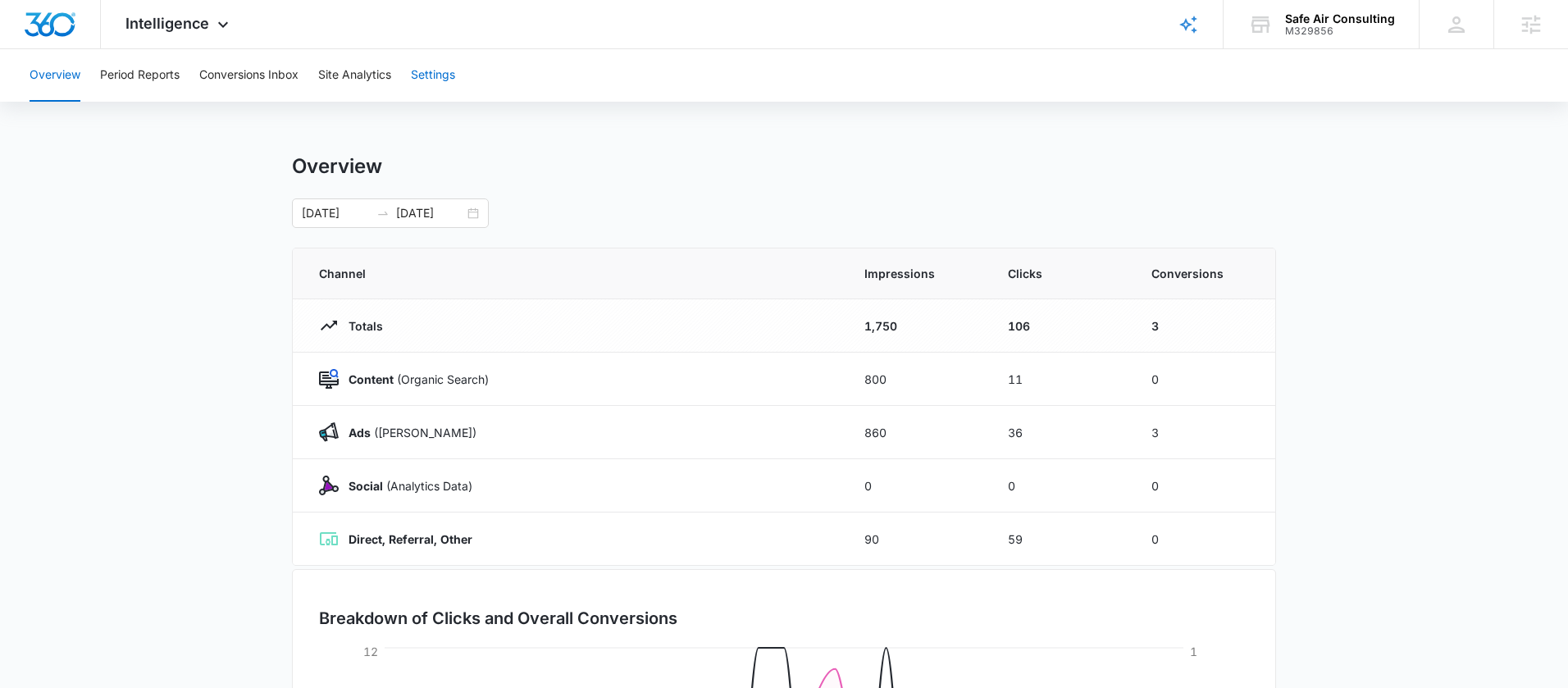
click at [436, 65] on button "Settings" at bounding box center [432, 75] width 44 height 52
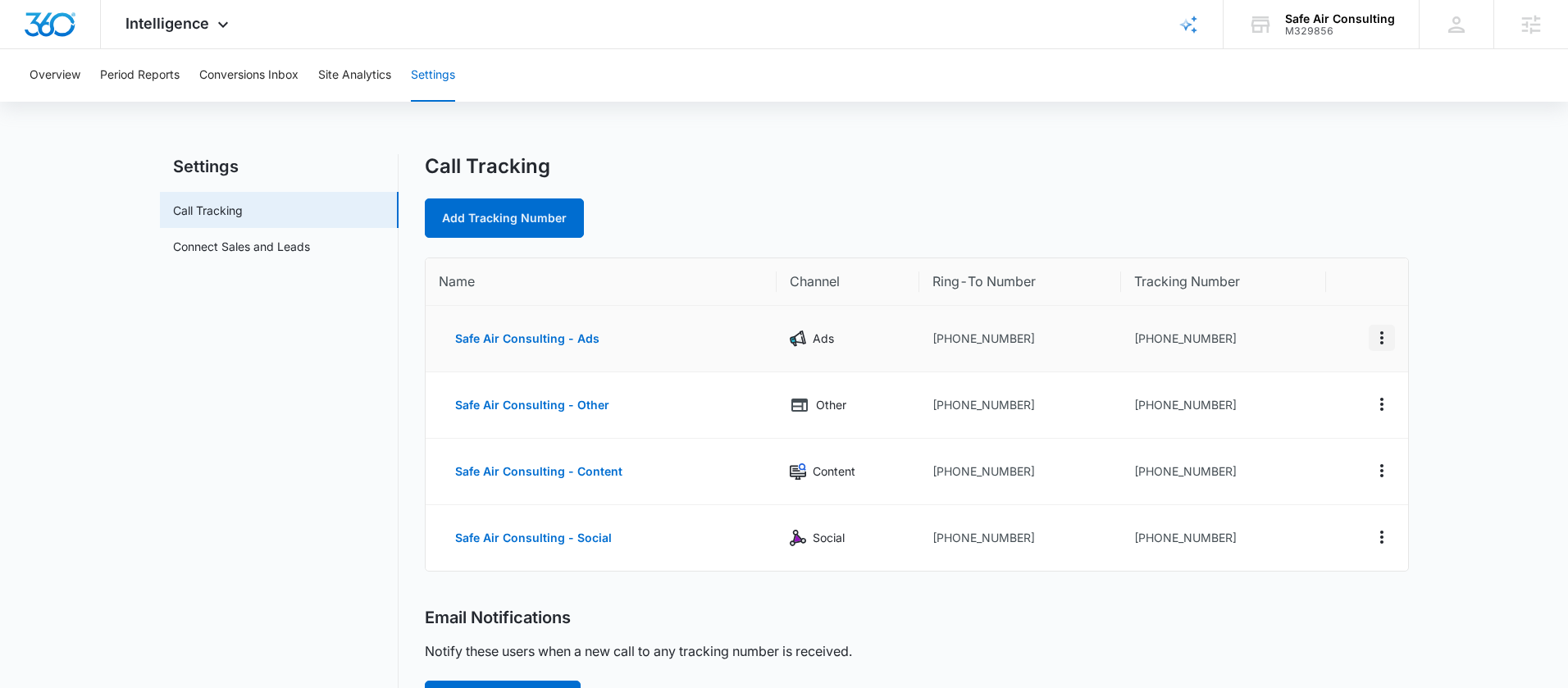
click at [1377, 342] on icon "Actions" at bounding box center [1381, 337] width 20 height 20
click at [1309, 321] on div "Edit" at bounding box center [1305, 325] width 35 height 11
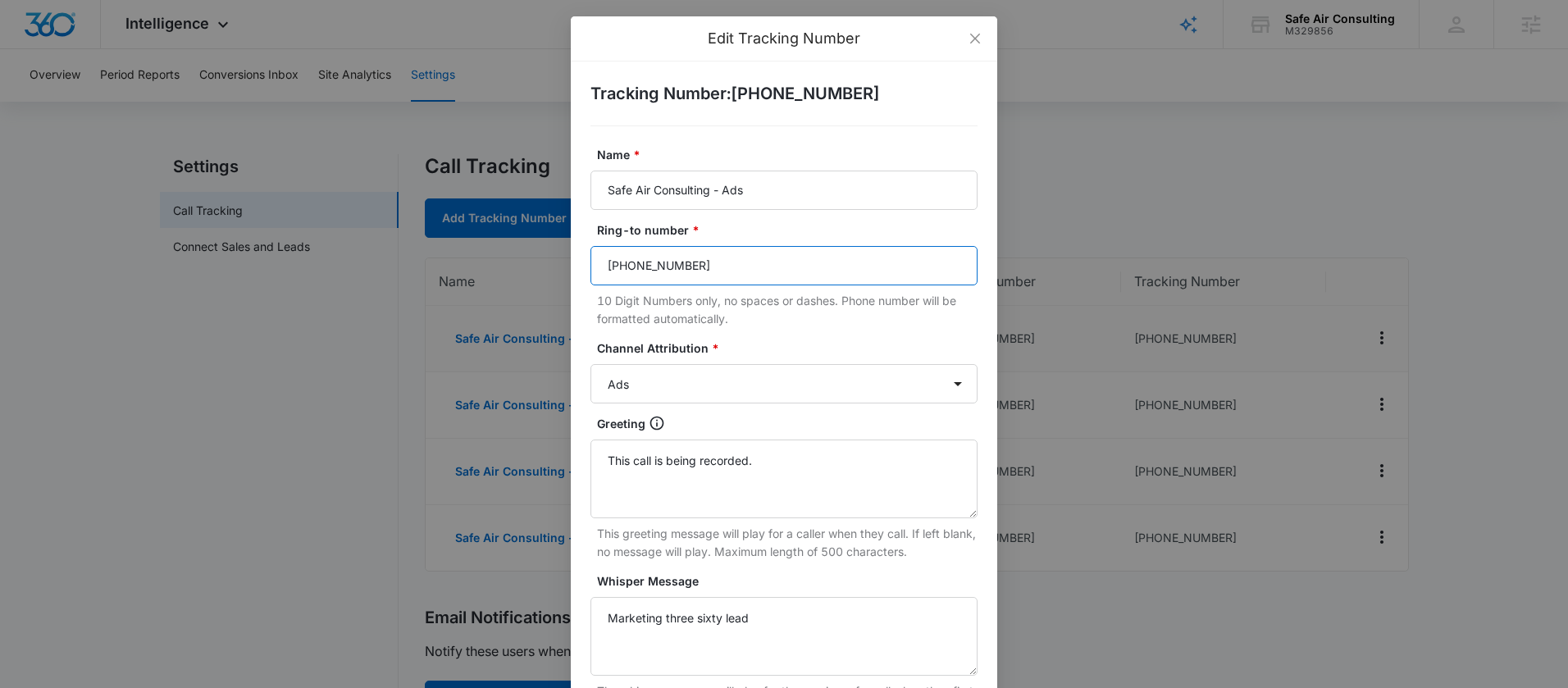
drag, startPoint x: 712, startPoint y: 265, endPoint x: 549, endPoint y: 259, distance: 163.1
click at [550, 260] on div "Edit Tracking Number Tracking Number : [PHONE_NUMBER] Name * Safe Air Consultin…" at bounding box center [784, 344] width 1568 height 688
paste input "[PHONE_NUMBER]"
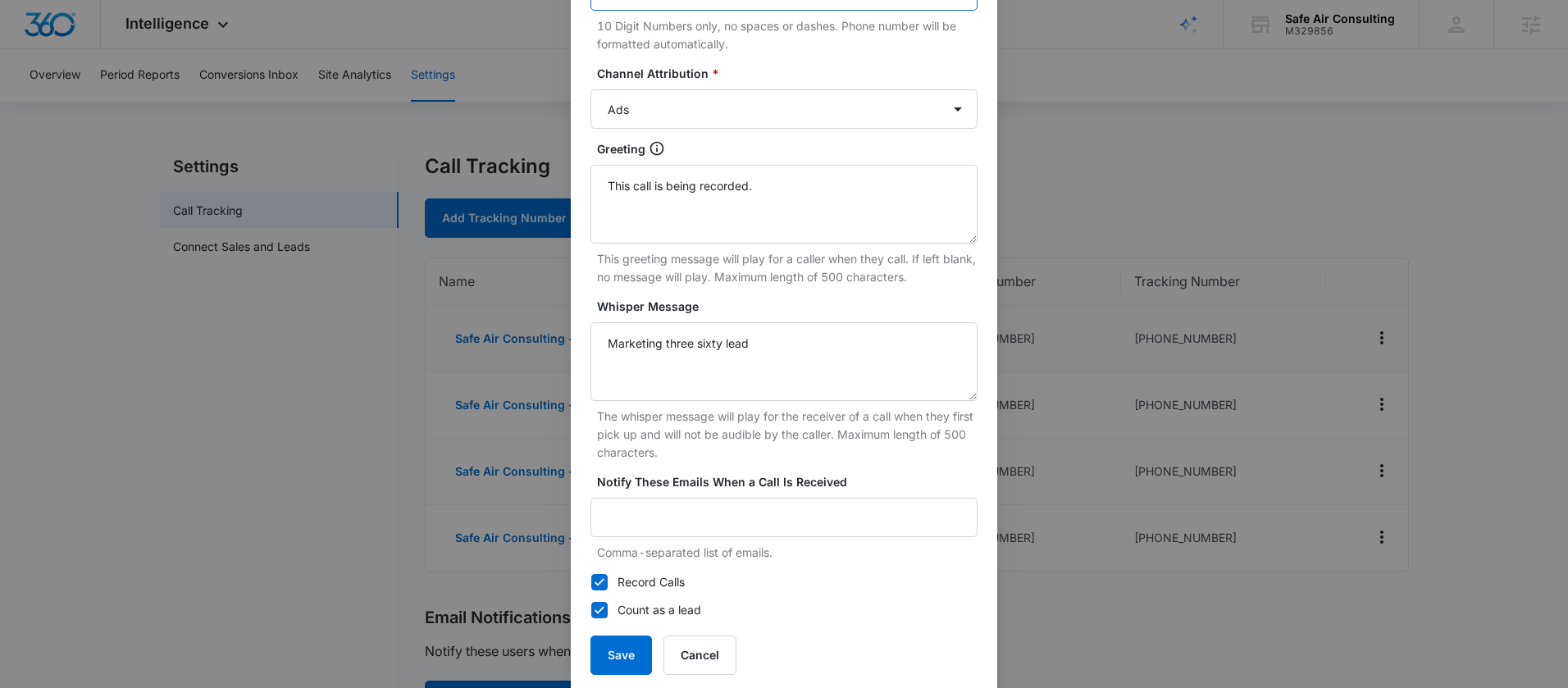
scroll to position [276, 0]
type input "[PHONE_NUMBER]"
click at [628, 640] on button "Save" at bounding box center [620, 653] width 62 height 39
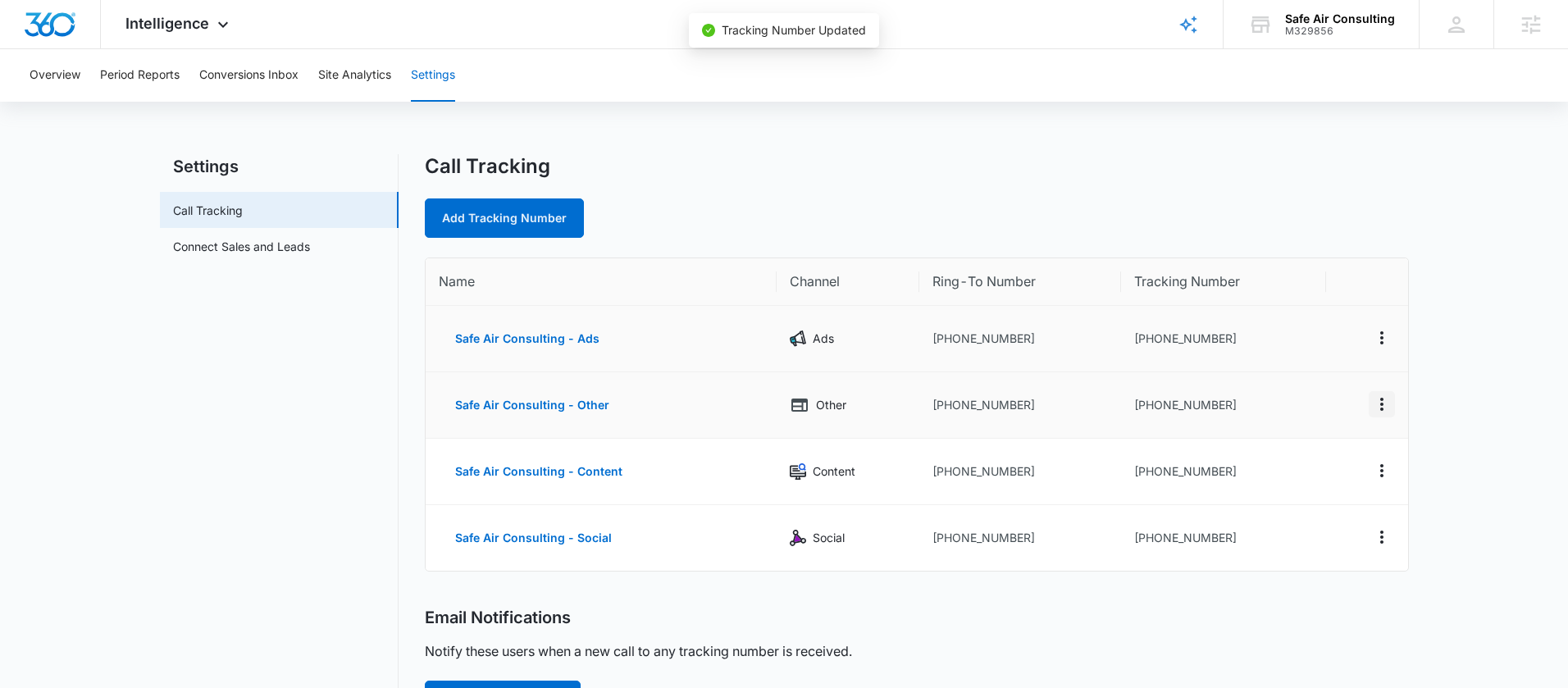
click at [1382, 403] on icon "Actions" at bounding box center [1381, 404] width 20 height 20
click at [1295, 392] on div "Edit" at bounding box center [1305, 391] width 35 height 11
select select "OTHER"
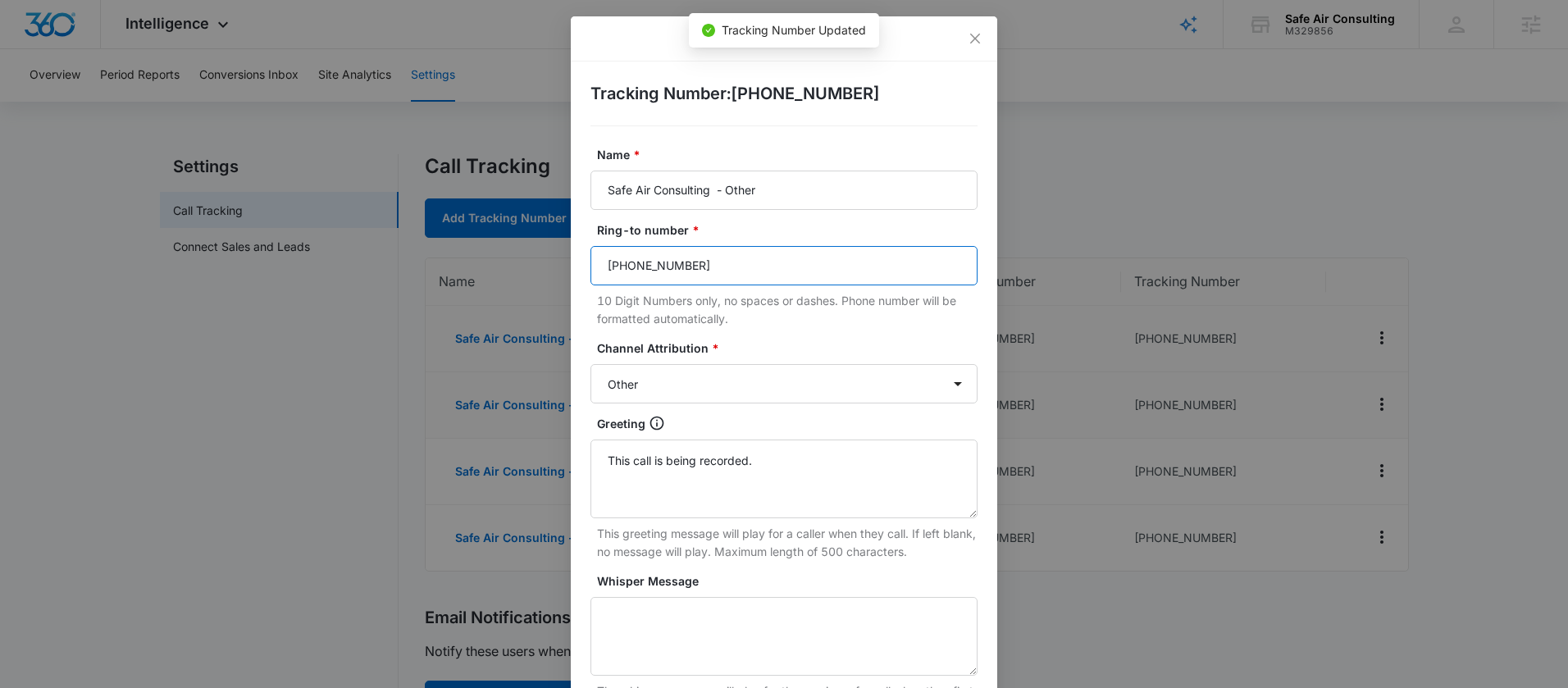
drag, startPoint x: 729, startPoint y: 265, endPoint x: 515, endPoint y: 253, distance: 214.3
click at [516, 253] on div "Edit Tracking Number Tracking Number : [PHONE_NUMBER] Name * Safe Air Consultin…" at bounding box center [784, 344] width 1568 height 688
paste input "[PHONE_NUMBER]"
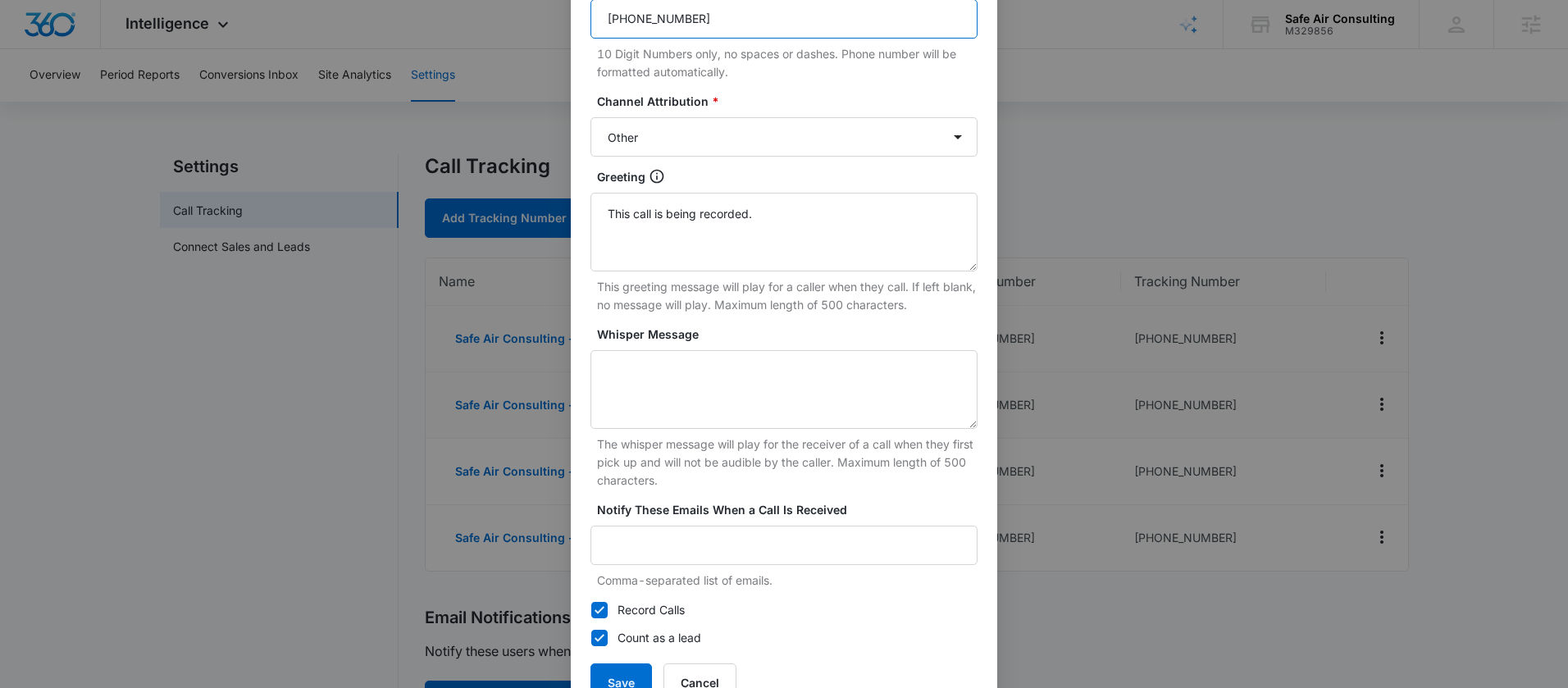
scroll to position [301, 0]
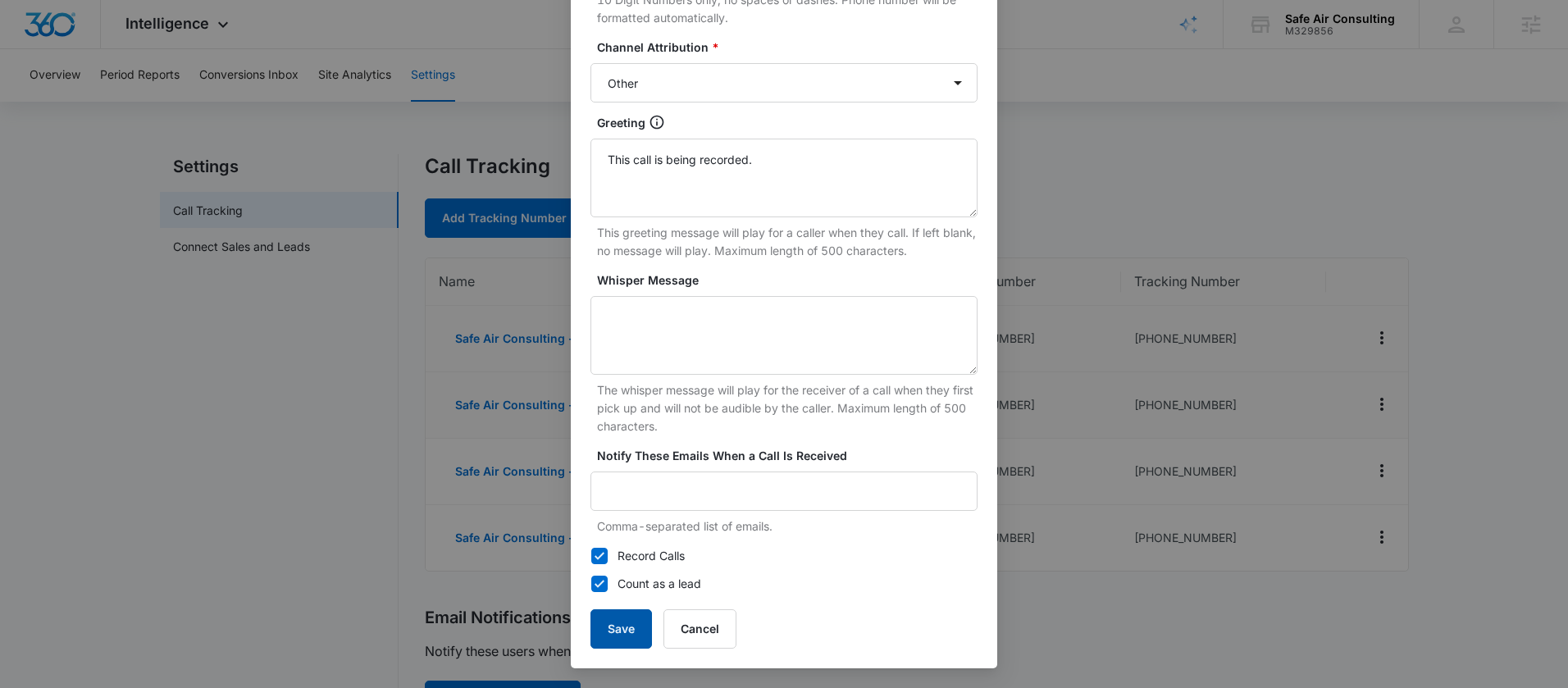
type input "[PHONE_NUMBER]"
click at [630, 622] on button "Save" at bounding box center [620, 628] width 62 height 39
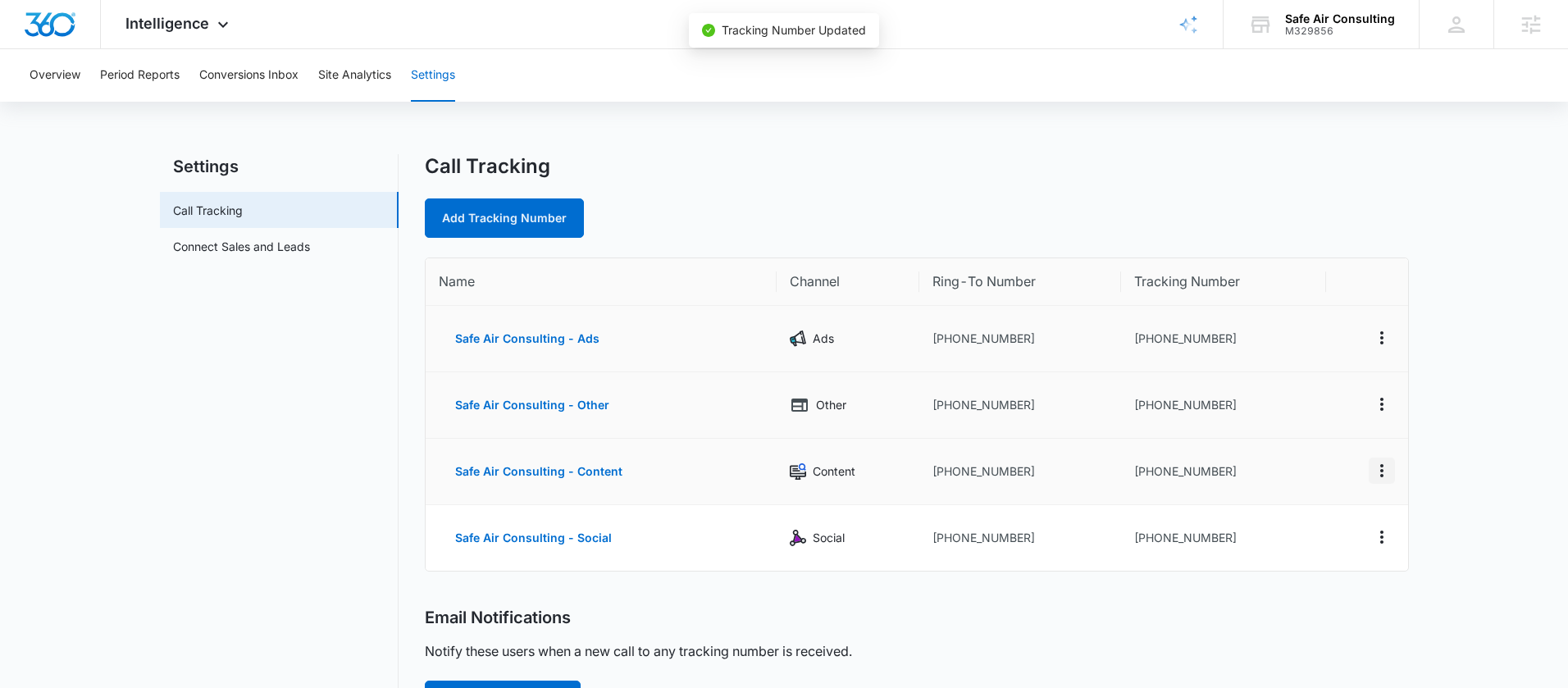
click at [1389, 467] on icon "Actions" at bounding box center [1381, 470] width 20 height 20
click at [1320, 455] on div "Edit" at bounding box center [1305, 458] width 35 height 11
select select "CONTENT"
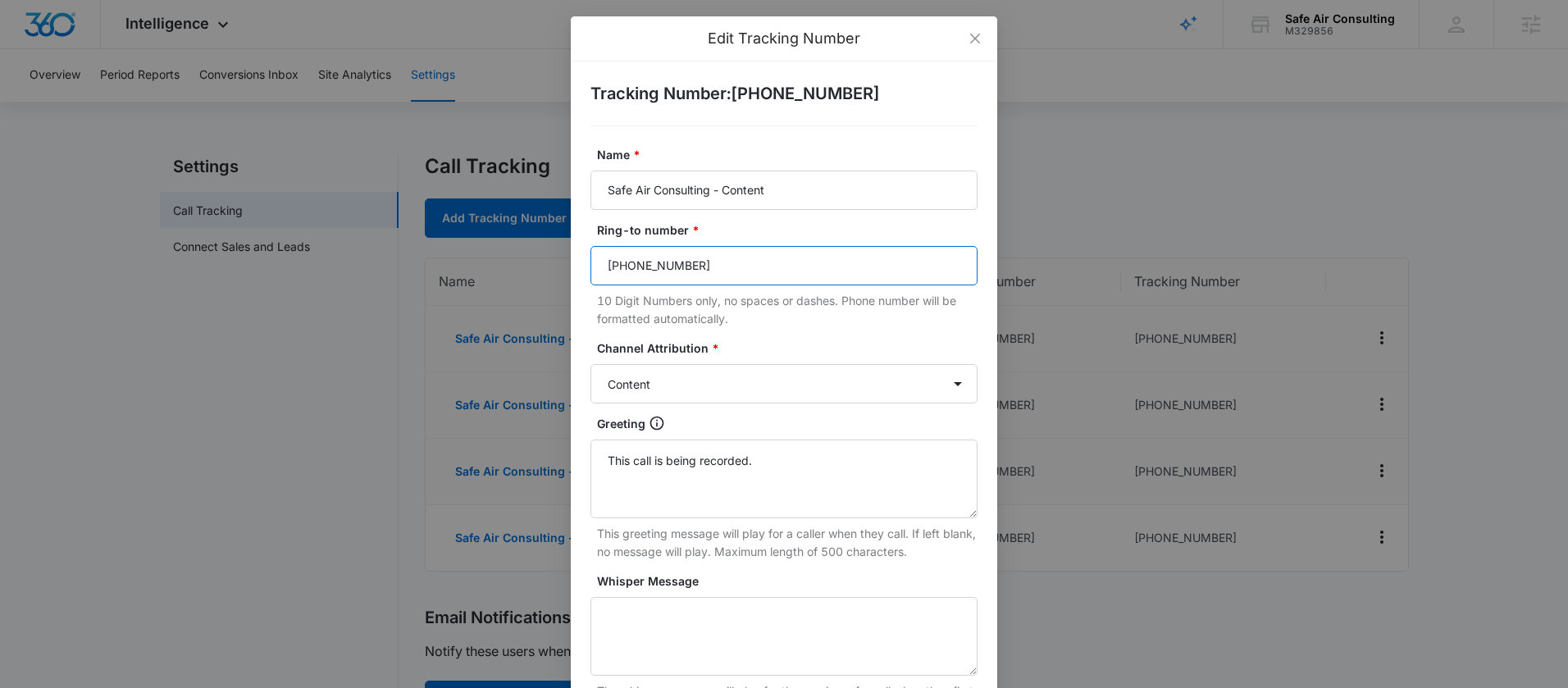
drag, startPoint x: 651, startPoint y: 272, endPoint x: 555, endPoint y: 269, distance: 96.0
click at [555, 269] on div "Edit Tracking Number Tracking Number : [PHONE_NUMBER] Name * Safe Air Consultin…" at bounding box center [784, 344] width 1568 height 688
paste input "[PHONE_NUMBER]"
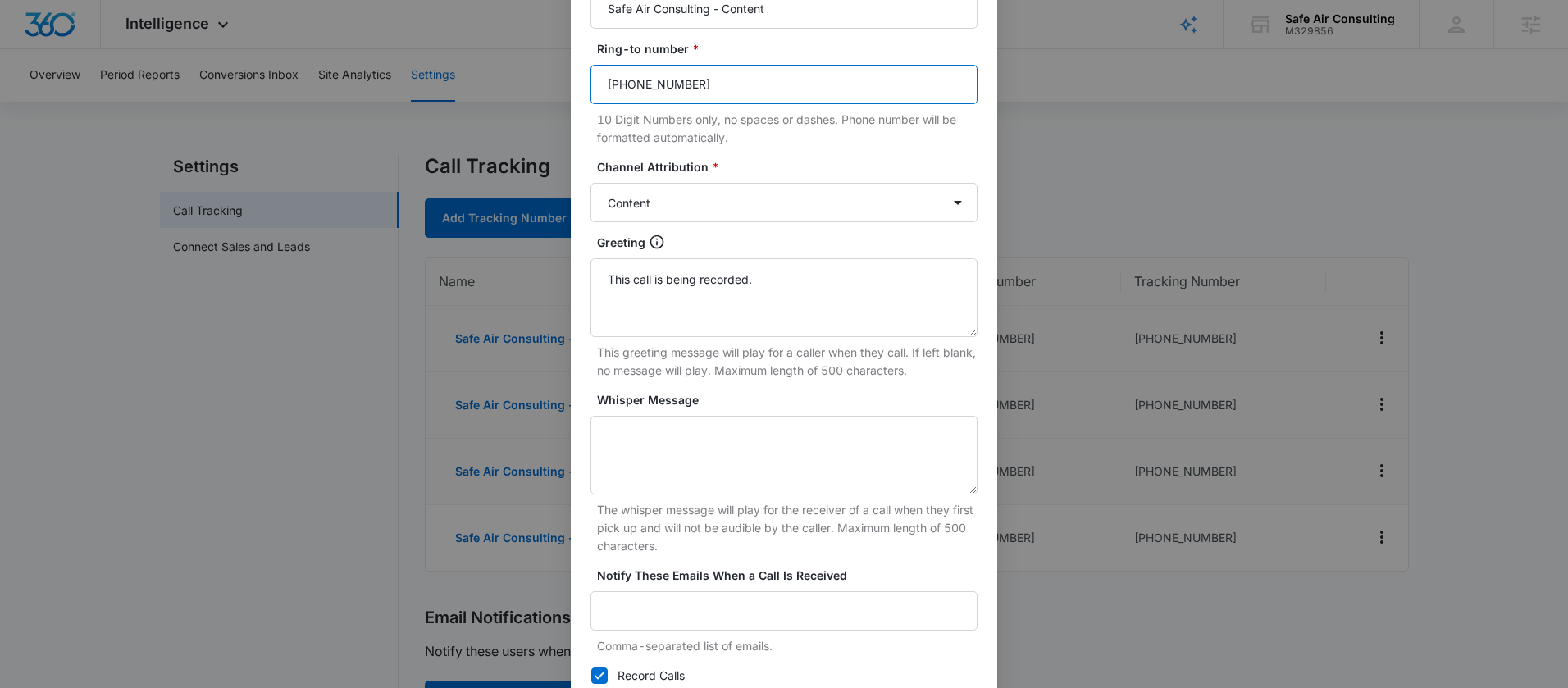
scroll to position [301, 0]
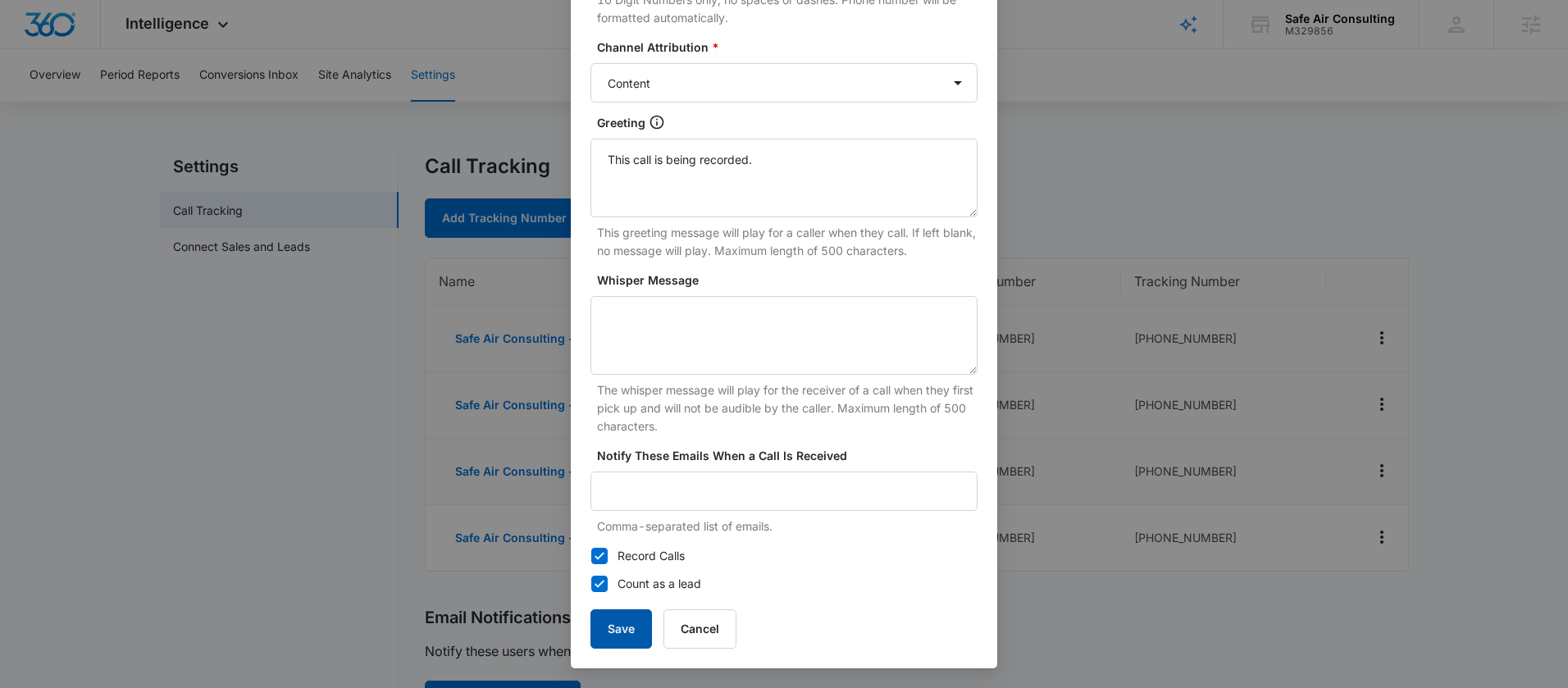
type input "[PHONE_NUMBER]"
click at [607, 619] on button "Save" at bounding box center [620, 628] width 62 height 39
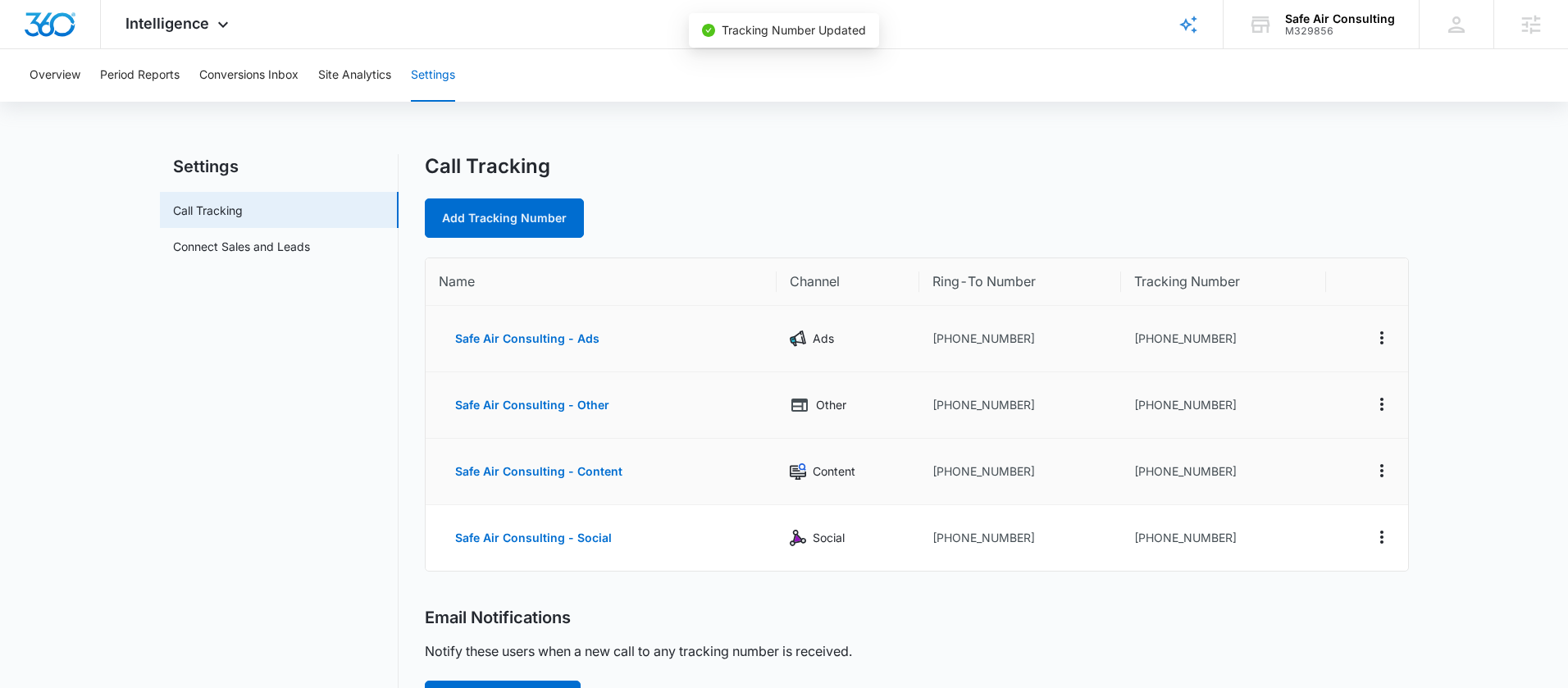
scroll to position [285, 0]
click at [1381, 541] on icon "Actions" at bounding box center [1381, 536] width 3 height 13
click at [1315, 519] on div "Edit" at bounding box center [1305, 520] width 35 height 11
select select "SOCIAL"
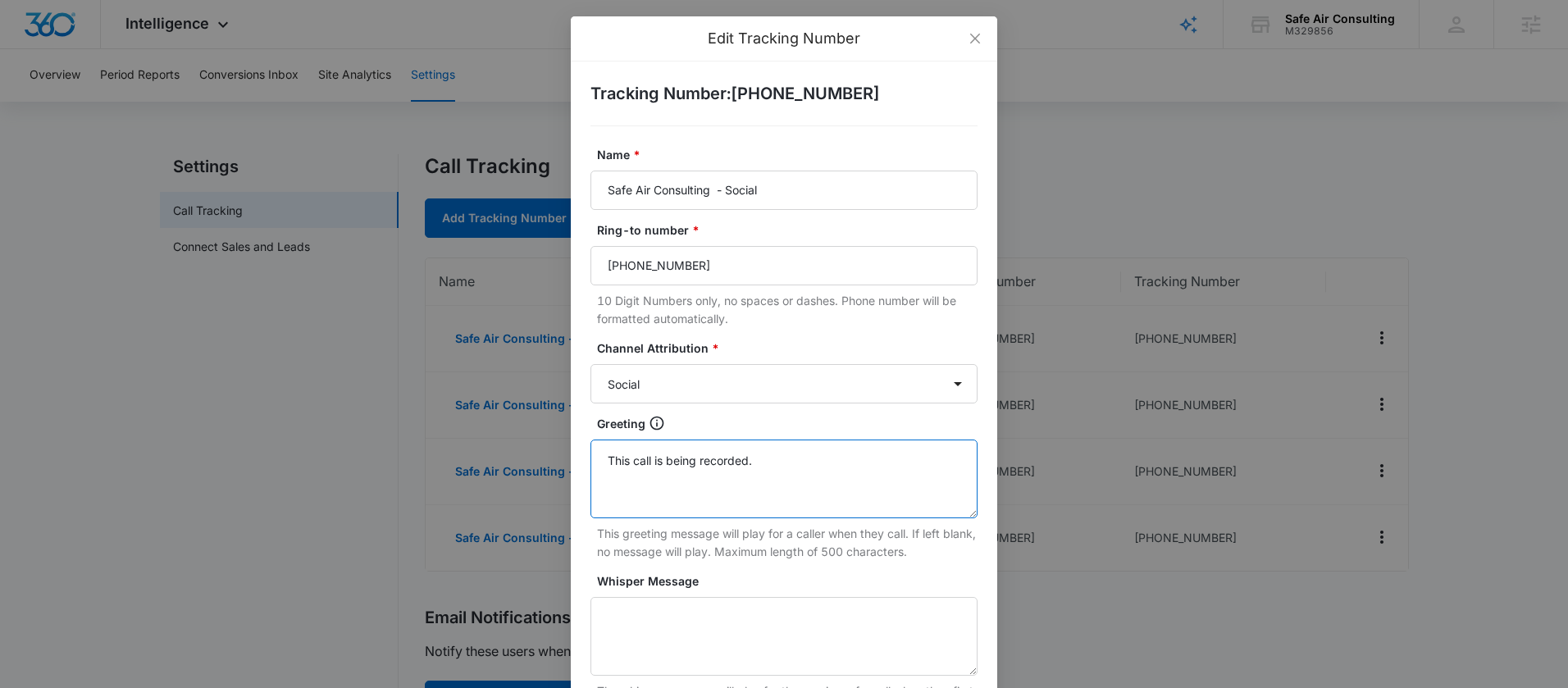
drag, startPoint x: 795, startPoint y: 464, endPoint x: 515, endPoint y: 459, distance: 280.0
click at [515, 459] on div "Edit Tracking Number Tracking Number : [PHONE_NUMBER] Name * Safe Air Consultin…" at bounding box center [784, 344] width 1568 height 688
drag, startPoint x: 740, startPoint y: 268, endPoint x: 545, endPoint y: 265, distance: 195.0
click at [545, 265] on div "Edit Tracking Number Tracking Number : [PHONE_NUMBER] Name * Safe Air Consultin…" at bounding box center [784, 344] width 1568 height 688
paste input "[PHONE_NUMBER]"
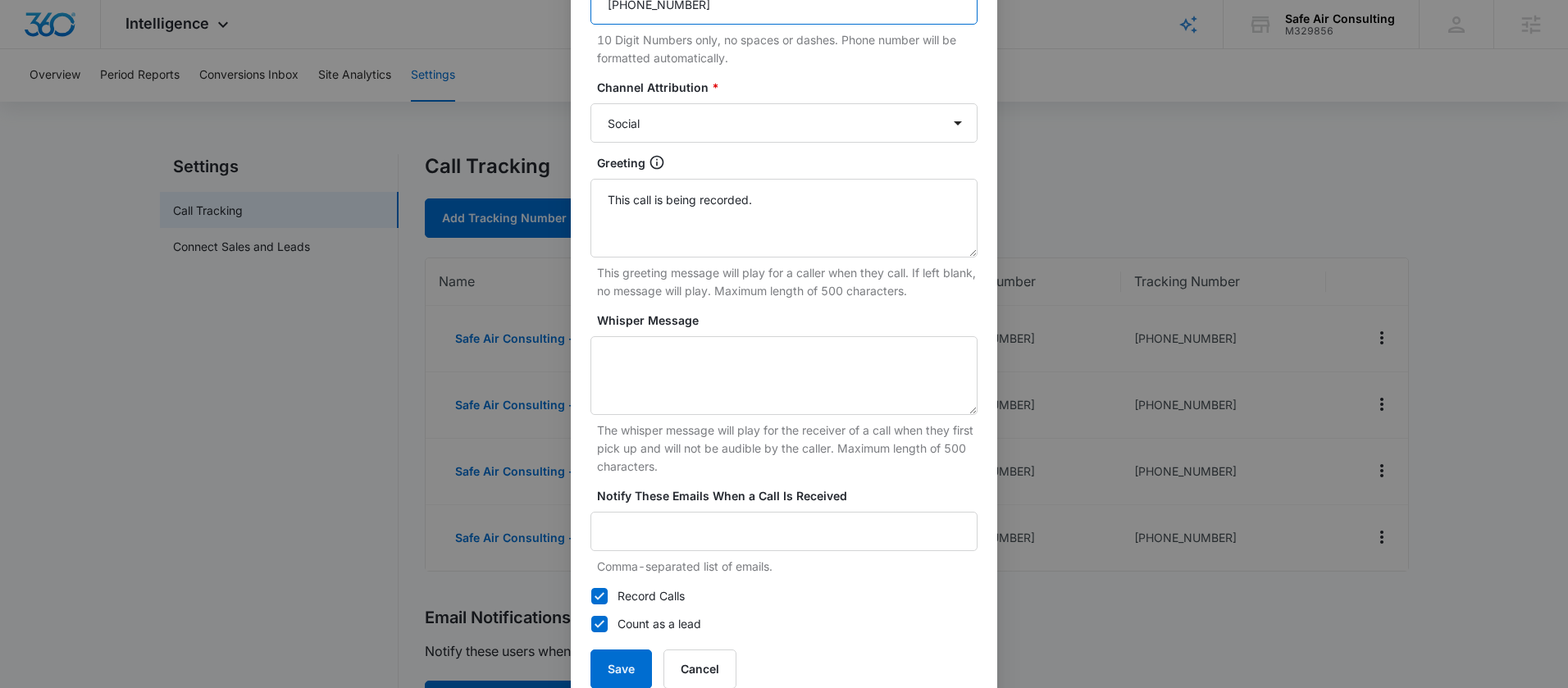
scroll to position [270, 0]
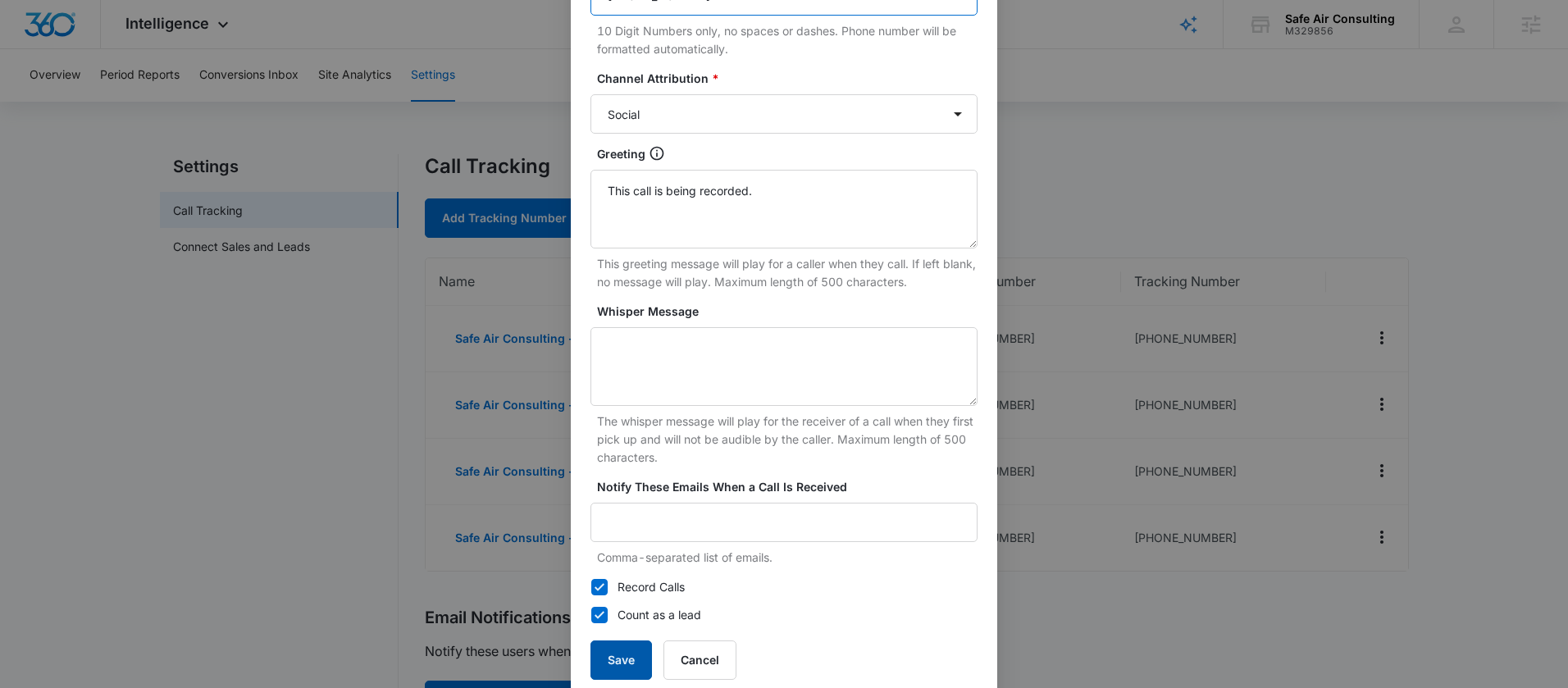
type input "[PHONE_NUMBER]"
click at [628, 659] on button "Save" at bounding box center [620, 659] width 62 height 39
